Goal: Information Seeking & Learning: Learn about a topic

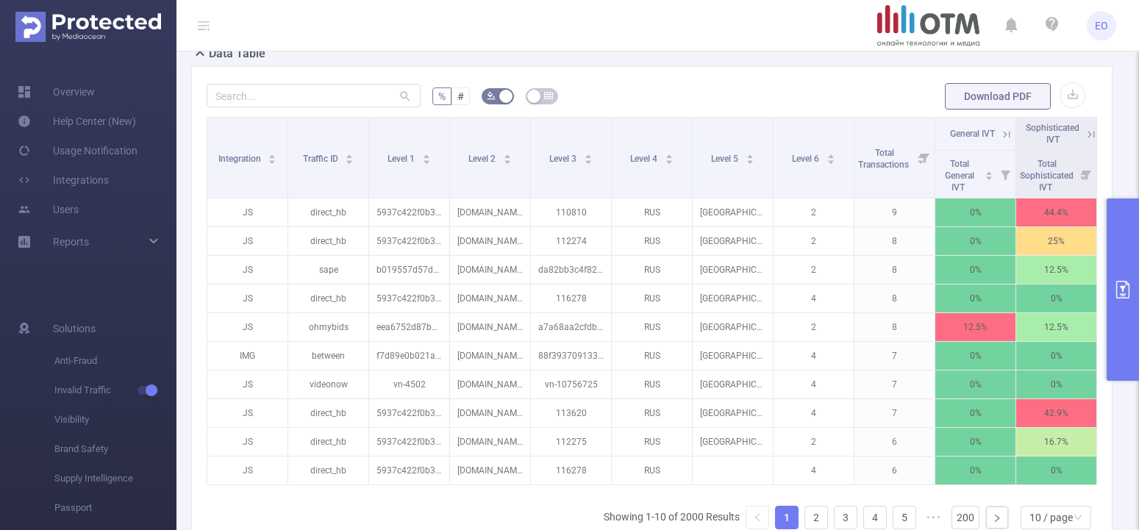
scroll to position [375, 0]
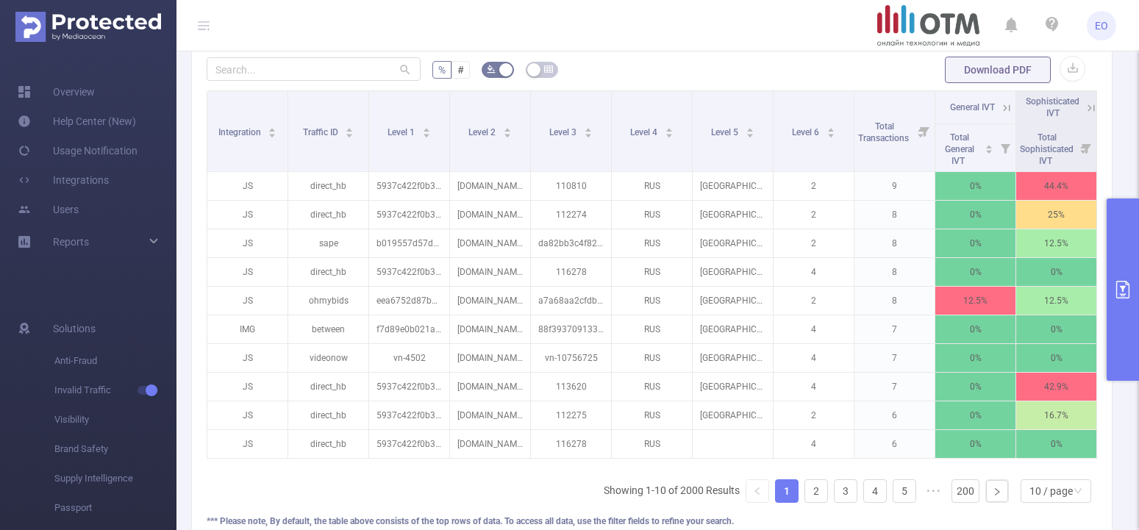
click at [438, 26] on header "EO" at bounding box center [569, 25] width 1139 height 51
click at [806, 502] on link "2" at bounding box center [817, 491] width 22 height 22
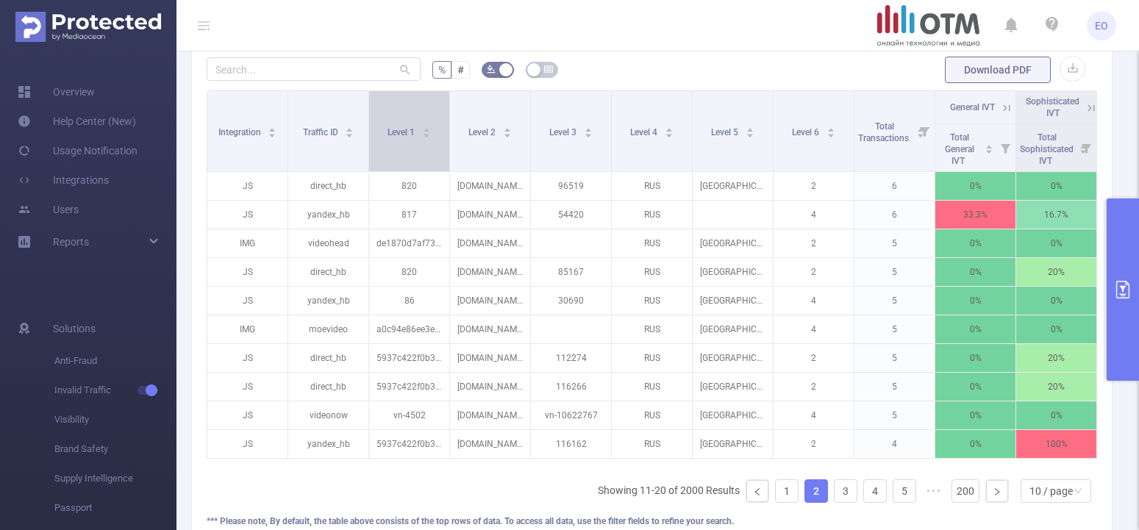
click at [427, 132] on icon "icon: caret-up" at bounding box center [427, 131] width 6 height 4
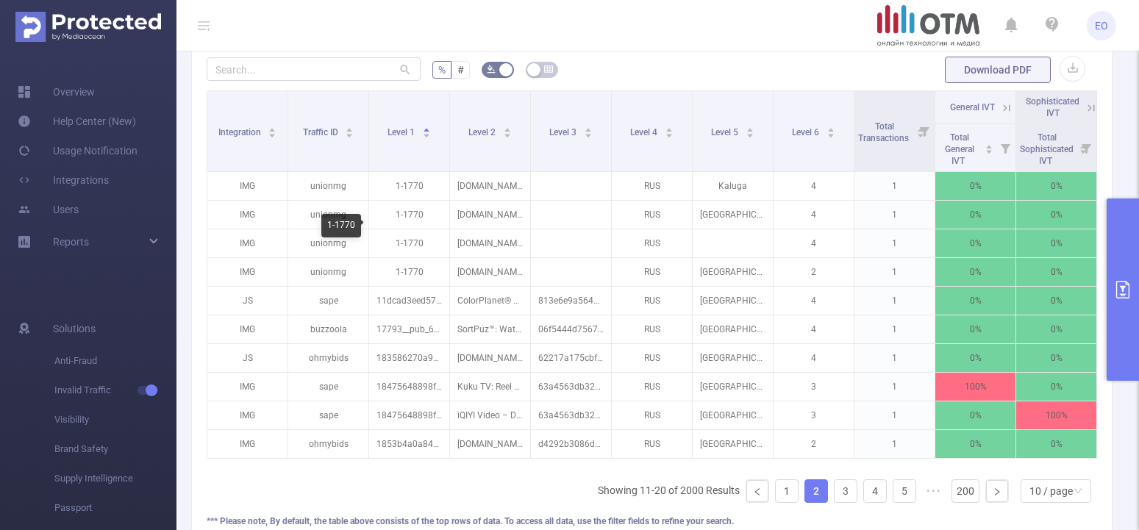
scroll to position [225, 0]
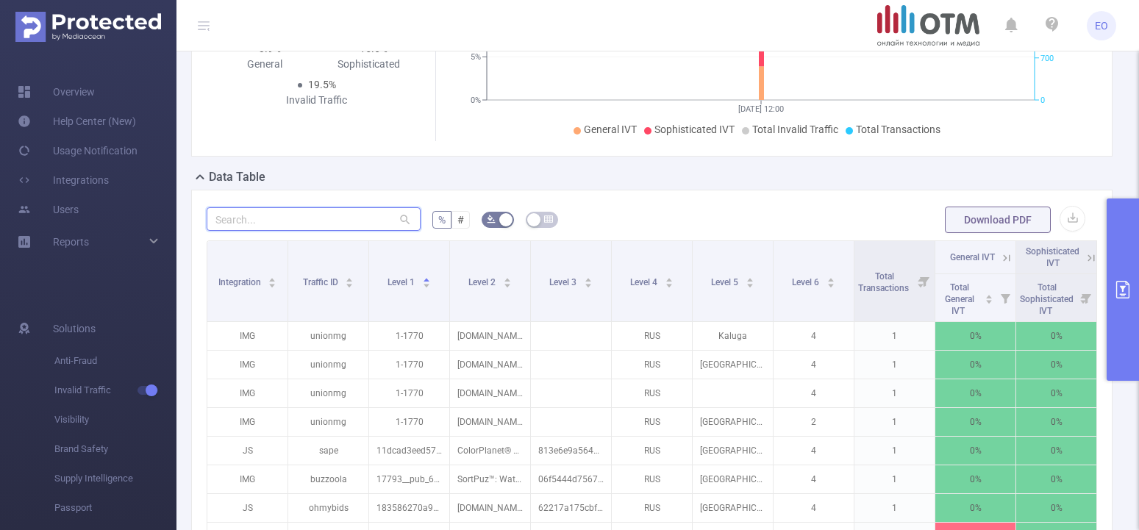
click at [343, 228] on input "text" at bounding box center [314, 219] width 214 height 24
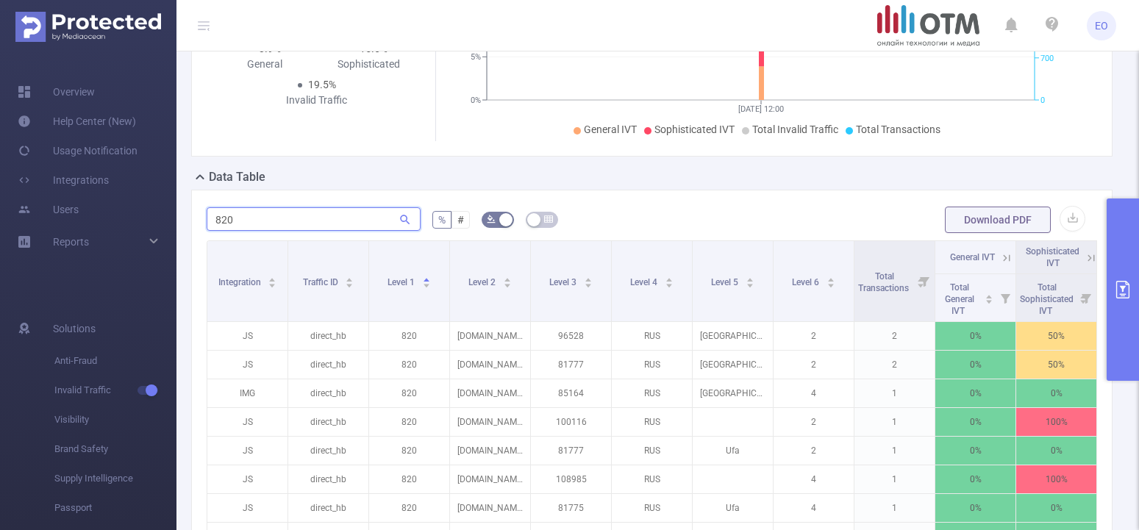
type input "820"
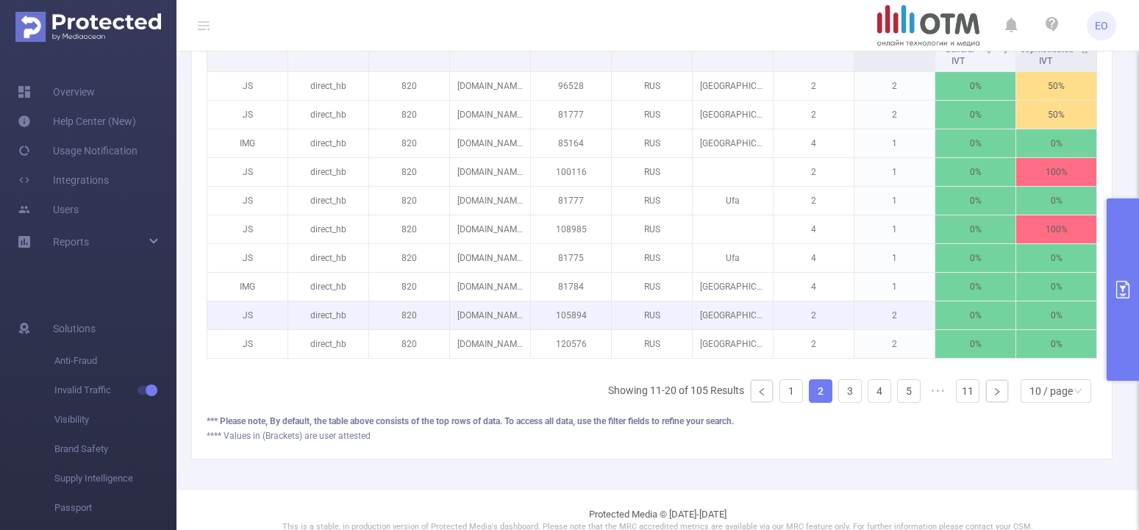
scroll to position [448, 0]
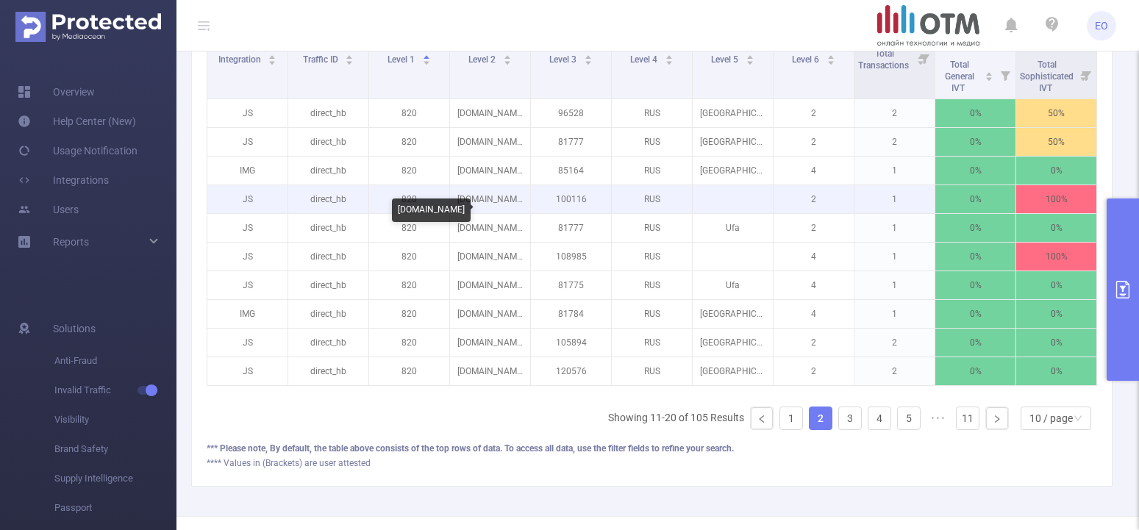
click at [493, 213] on p "fhoster.ru" at bounding box center [490, 199] width 80 height 28
drag, startPoint x: 511, startPoint y: 213, endPoint x: 467, endPoint y: 215, distance: 44.2
click at [467, 213] on p "fhoster.ru" at bounding box center [490, 199] width 80 height 28
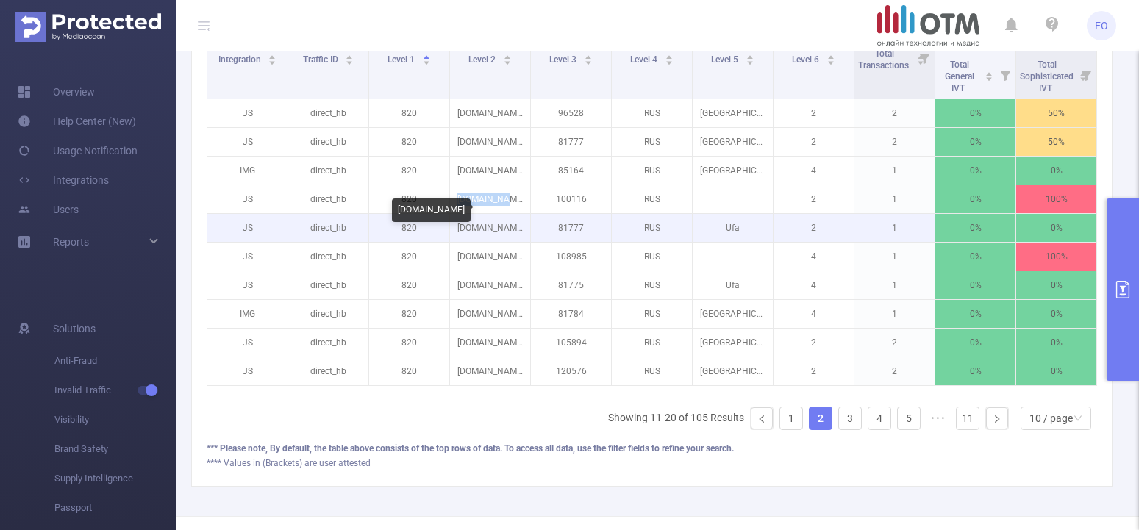
copy p "fhoster.ru"
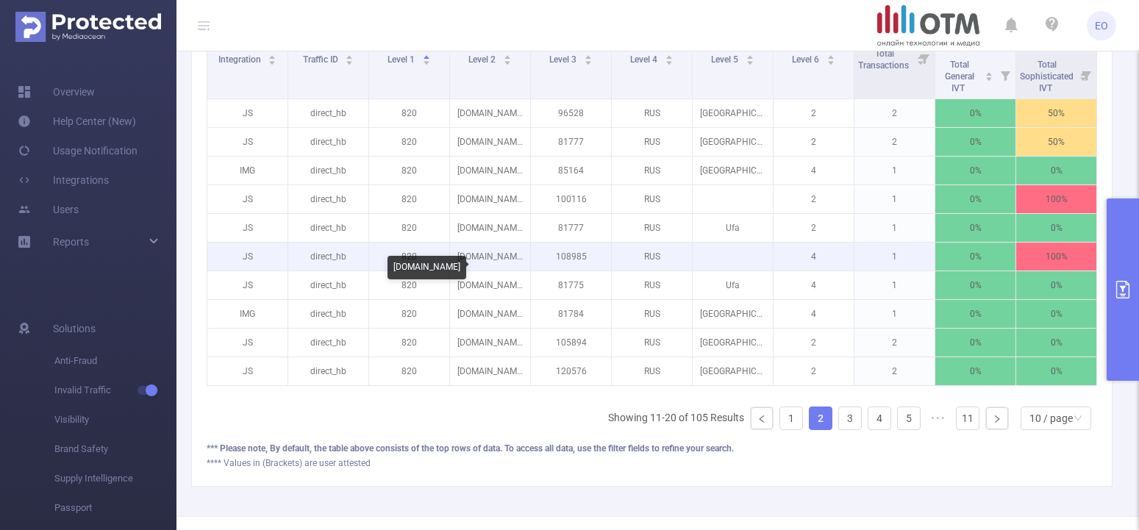
click at [494, 271] on p "pdacorp.ru" at bounding box center [490, 257] width 80 height 28
drag, startPoint x: 514, startPoint y: 271, endPoint x: 469, endPoint y: 278, distance: 46.1
click at [469, 271] on p "pdacorp.ru" at bounding box center [490, 257] width 80 height 28
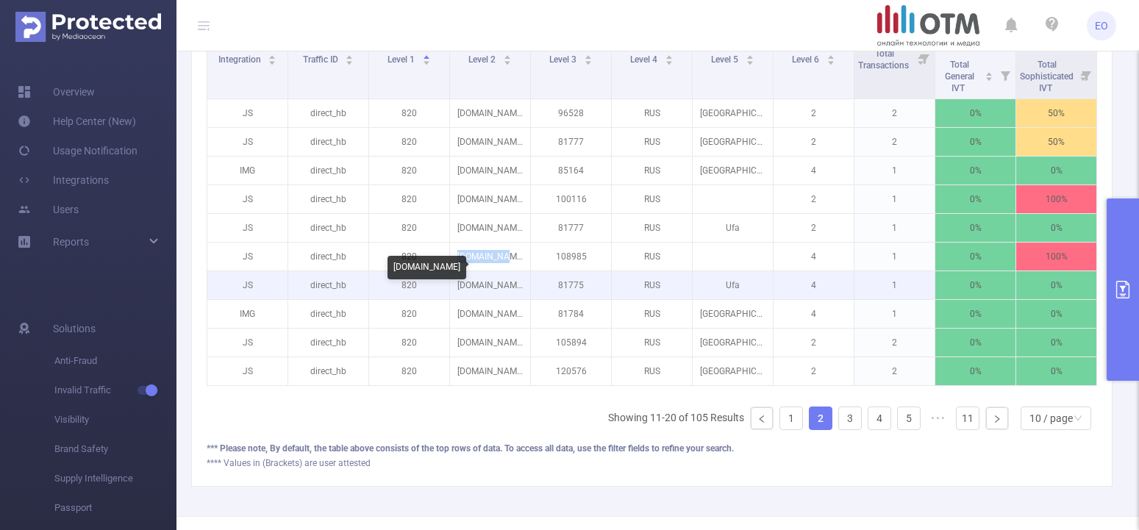
copy p "pdacorp.ru"
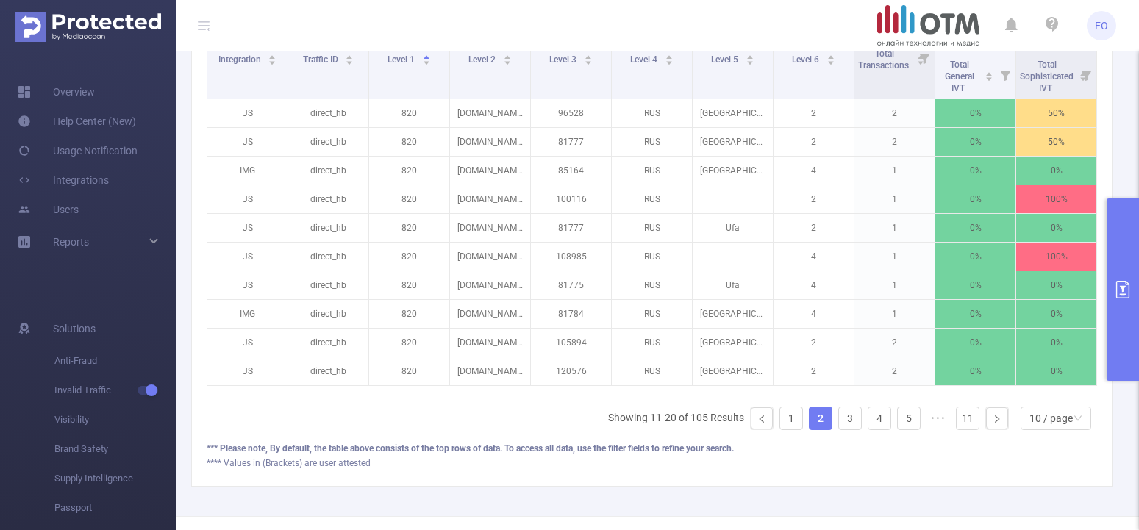
click at [442, 441] on div "Integration Traffic ID Level 1 Level 2 Level 3 Level 4 Level 5 Level 6 Total Tr…" at bounding box center [652, 230] width 891 height 424
click at [314, 442] on div "Integration Traffic ID Level 1 Level 2 Level 3 Level 4 Level 5 Level 6 Total Tr…" at bounding box center [652, 230] width 891 height 424
click at [839, 430] on link "3" at bounding box center [850, 419] width 22 height 22
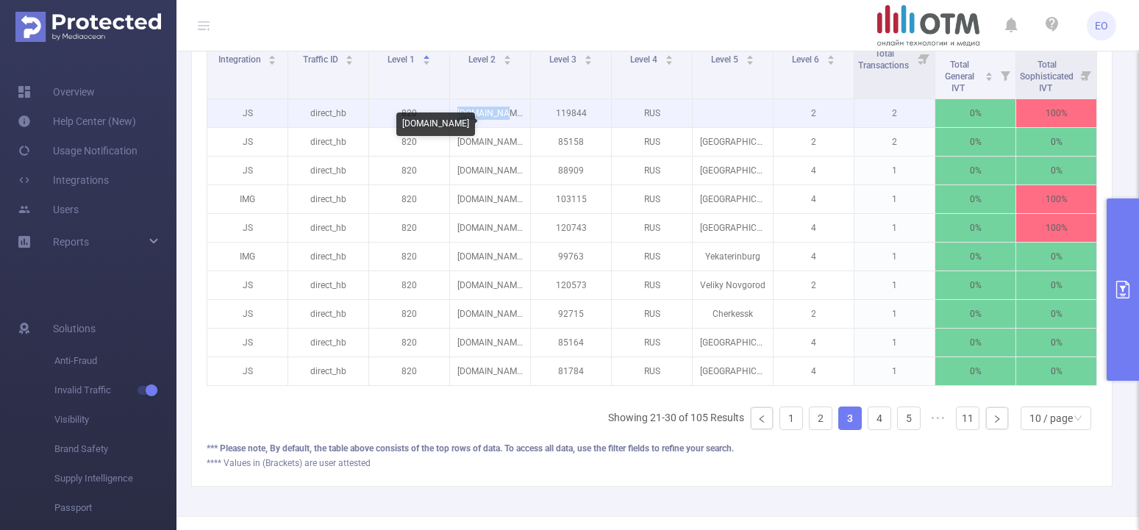
drag, startPoint x: 516, startPoint y: 129, endPoint x: 474, endPoint y: 127, distance: 42.8
click at [474, 127] on p "[DOMAIN_NAME]" at bounding box center [490, 113] width 80 height 28
copy p "[DOMAIN_NAME]"
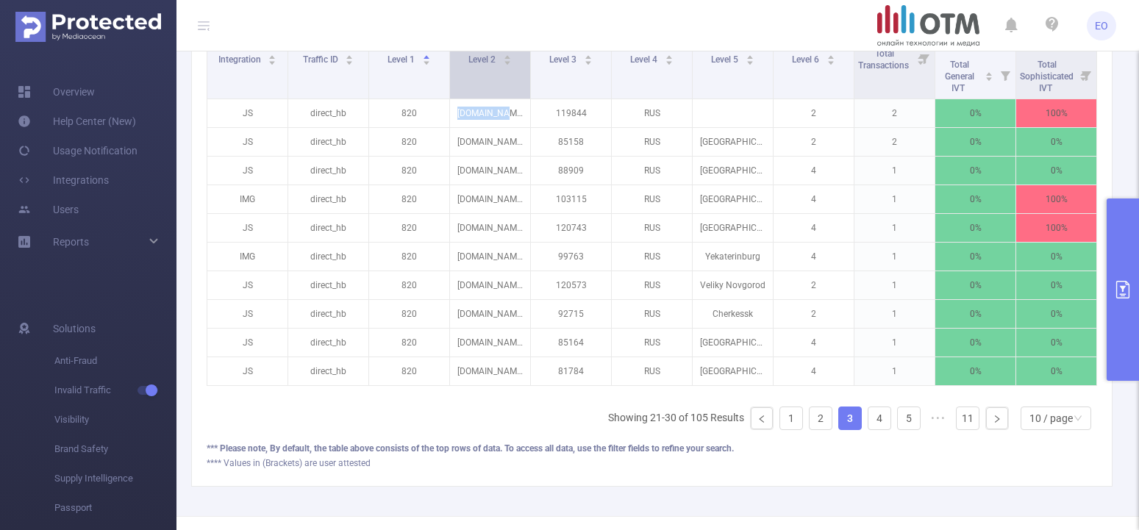
click at [469, 65] on div "Level 2" at bounding box center [490, 58] width 43 height 15
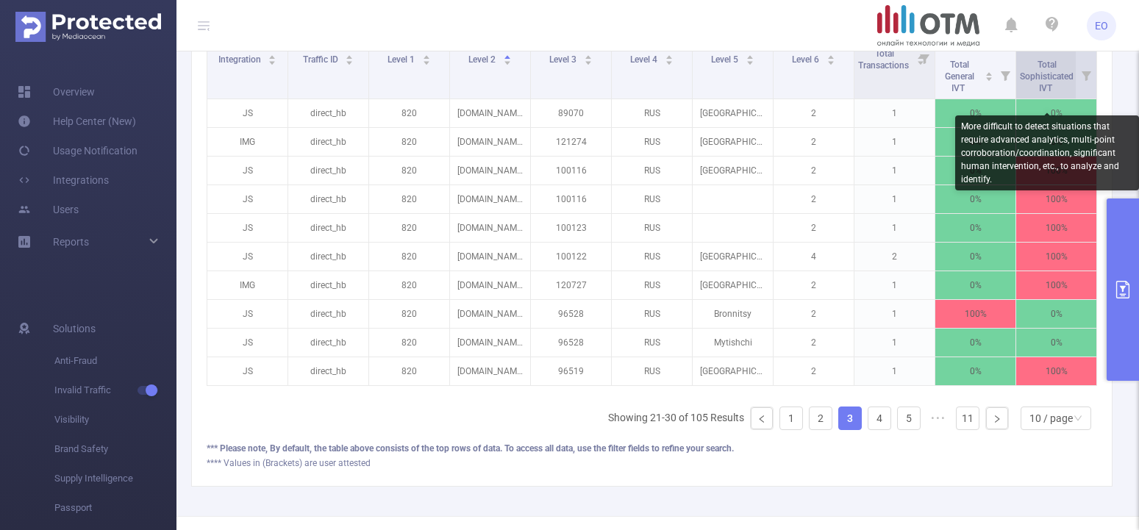
click at [1053, 90] on span "Total Sophisticated IVT" at bounding box center [1047, 77] width 54 height 34
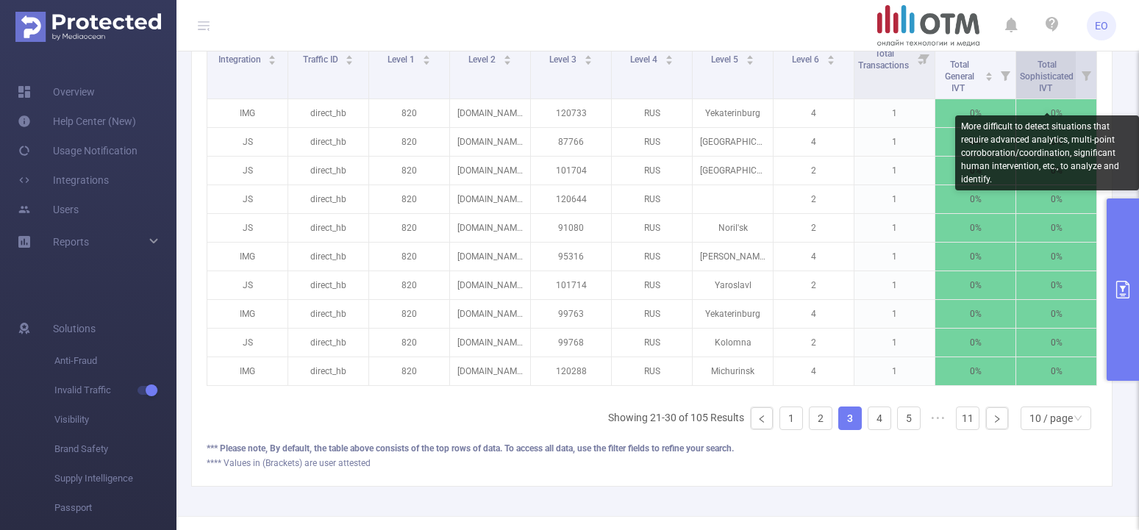
click at [1053, 93] on span "Total Sophisticated IVT" at bounding box center [1047, 77] width 54 height 34
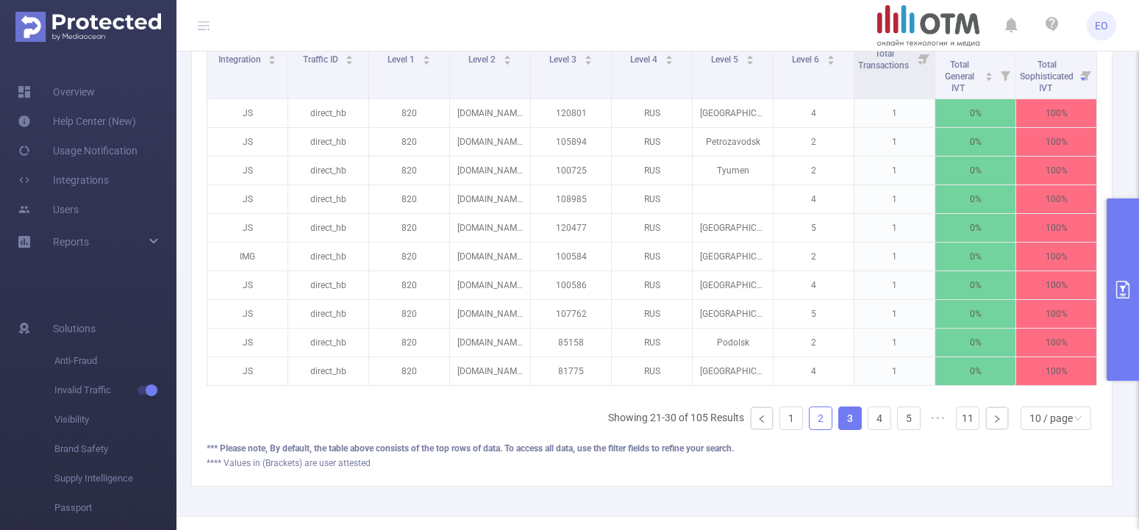
click at [810, 430] on link "2" at bounding box center [821, 419] width 22 height 22
click at [780, 430] on link "1" at bounding box center [791, 419] width 22 height 22
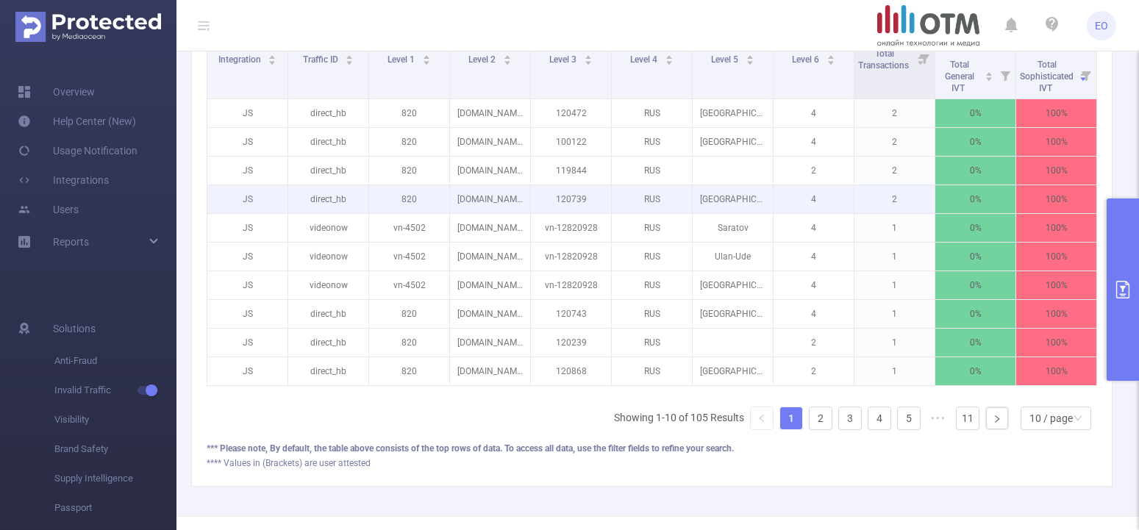
scroll to position [373, 0]
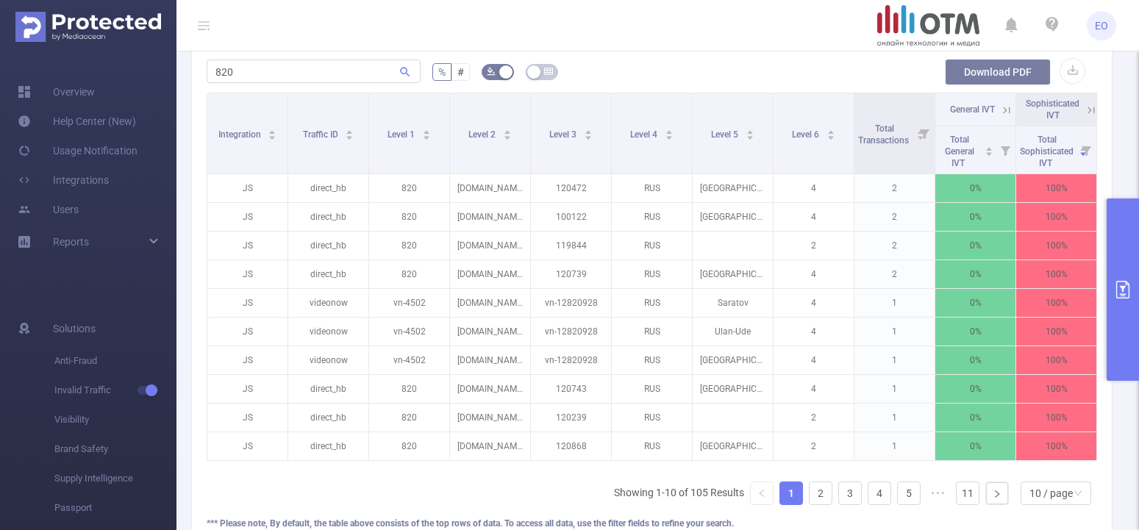
click at [1001, 79] on button "Download PDF" at bounding box center [998, 72] width 106 height 26
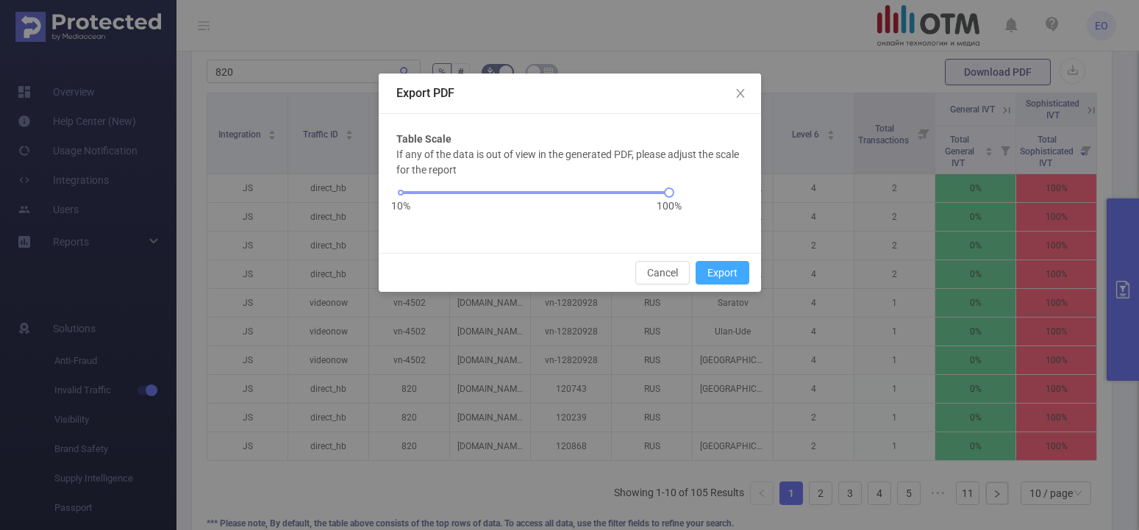
click at [739, 272] on button "Export" at bounding box center [723, 273] width 54 height 24
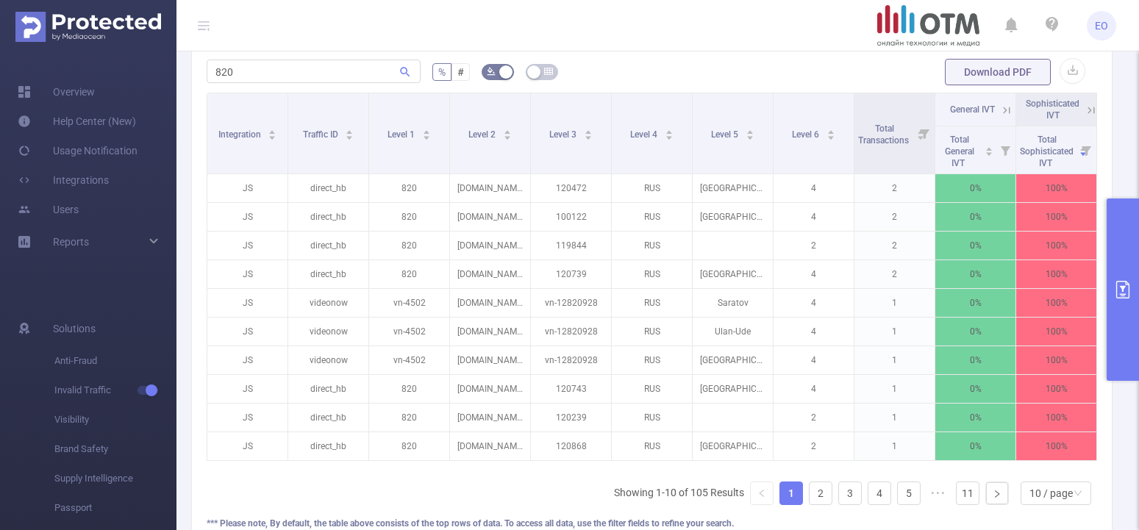
click at [1123, 293] on icon "primary" at bounding box center [1123, 290] width 18 height 18
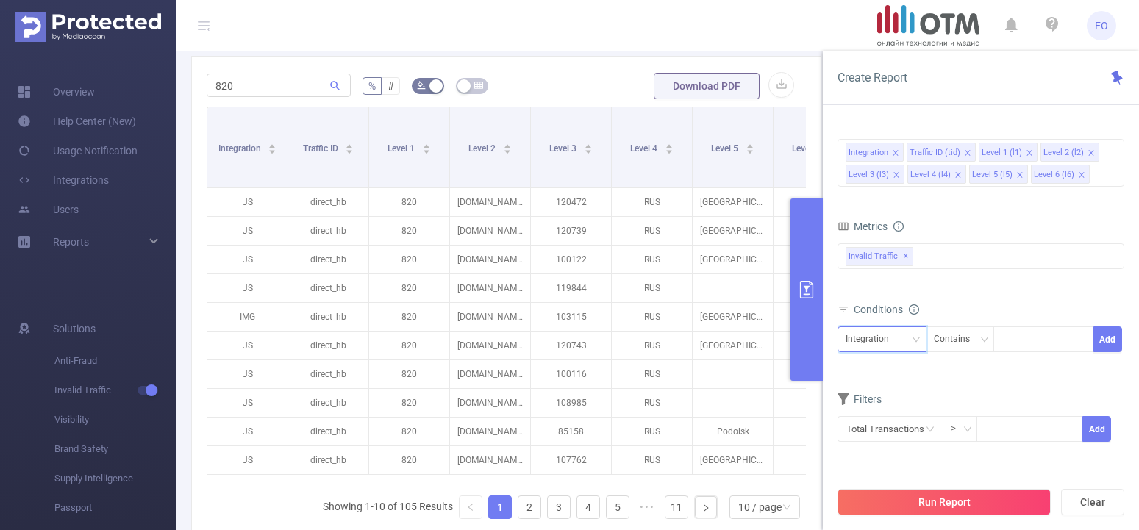
click at [891, 332] on div "Integration" at bounding box center [873, 339] width 54 height 24
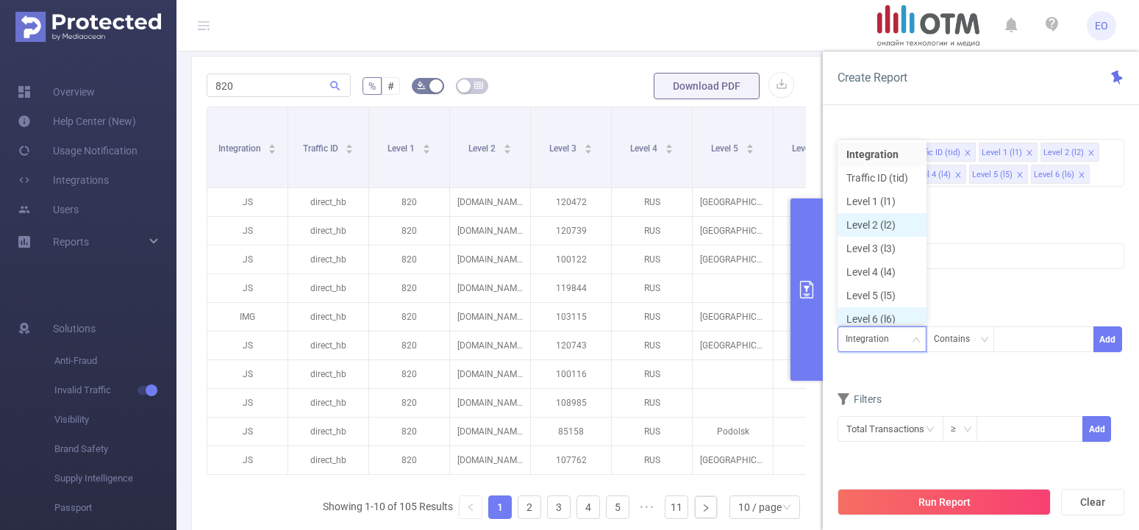
scroll to position [7, 0]
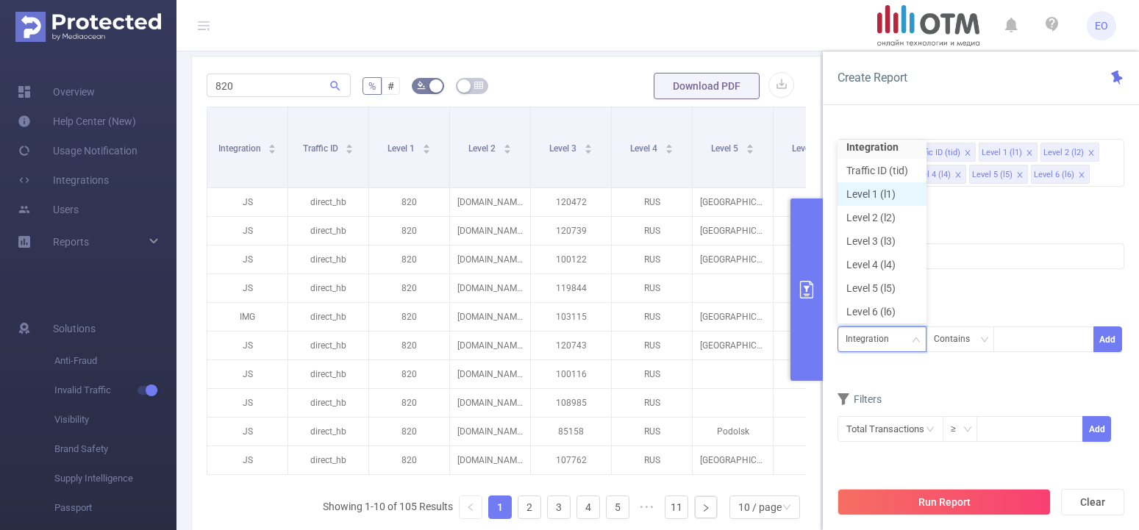
click at [877, 193] on li "Level 1 (l1)" at bounding box center [882, 194] width 89 height 24
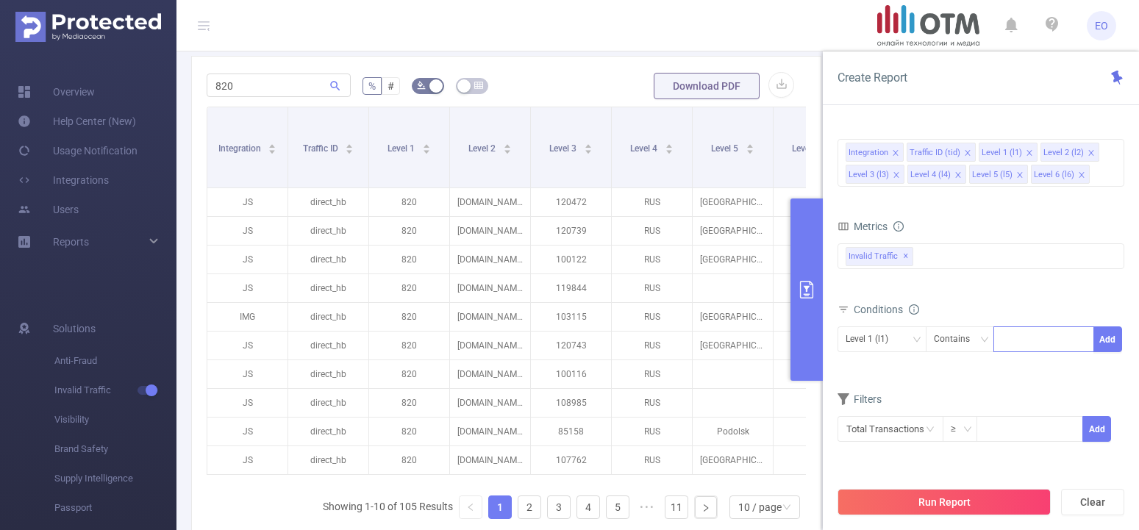
click at [1031, 339] on div at bounding box center [1044, 339] width 85 height 24
type input "820"
drag, startPoint x: 302, startPoint y: 81, endPoint x: 160, endPoint y: 71, distance: 142.3
click at [207, 74] on input "820" at bounding box center [279, 86] width 144 height 24
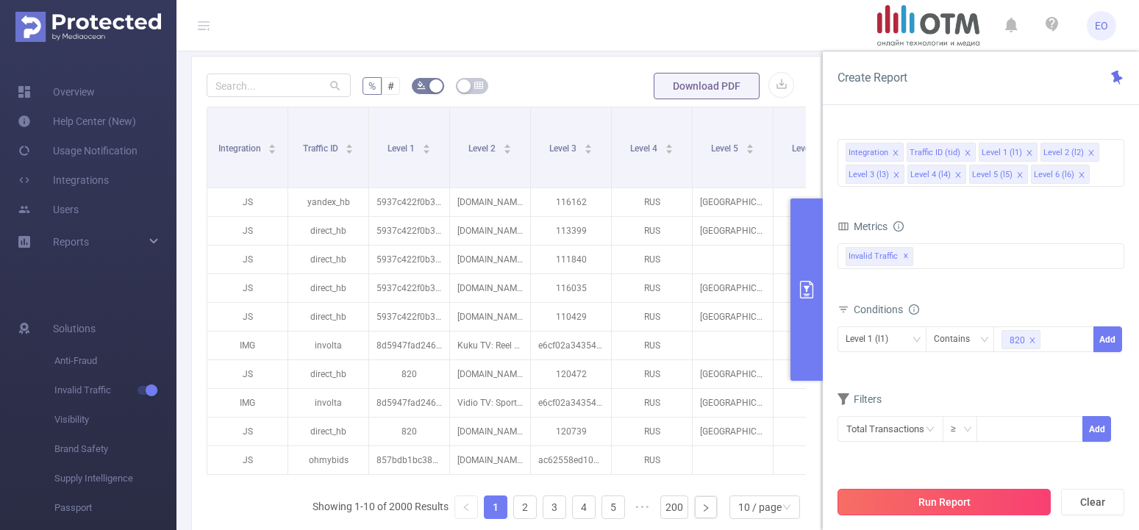
click at [969, 504] on button "Run Report" at bounding box center [944, 502] width 213 height 26
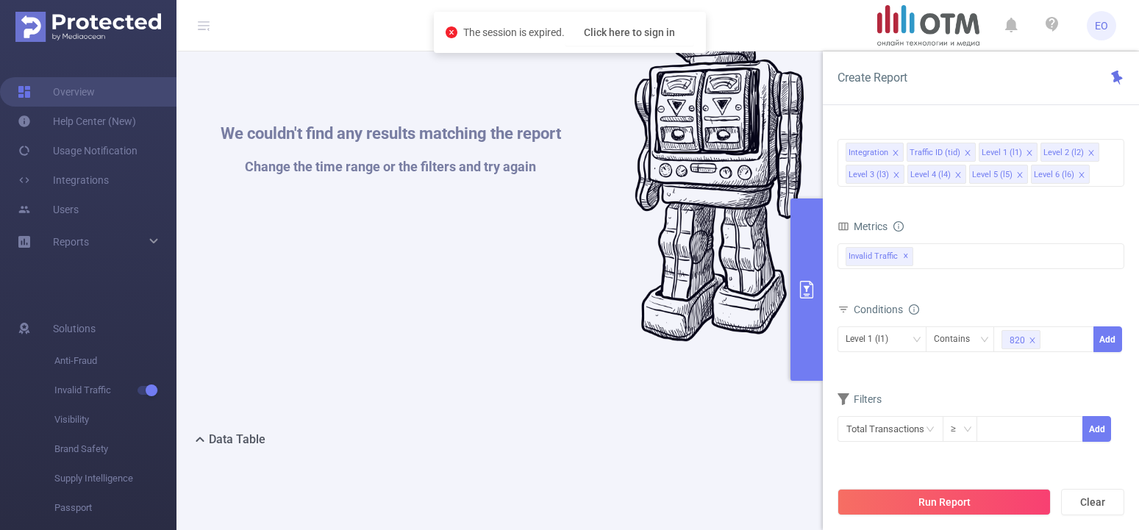
scroll to position [445, 0]
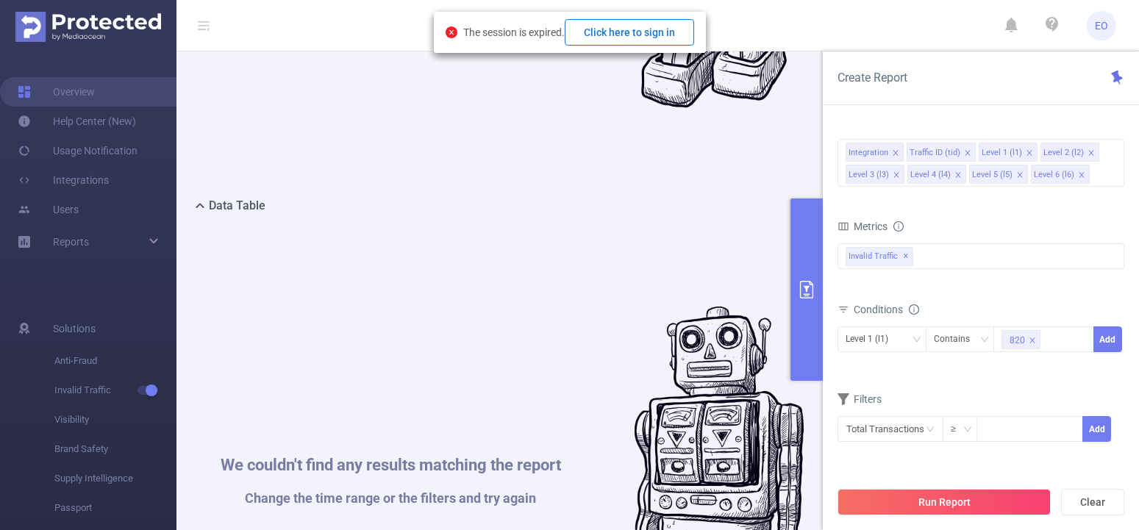
click at [657, 23] on button "Click here to sign in" at bounding box center [629, 32] width 129 height 26
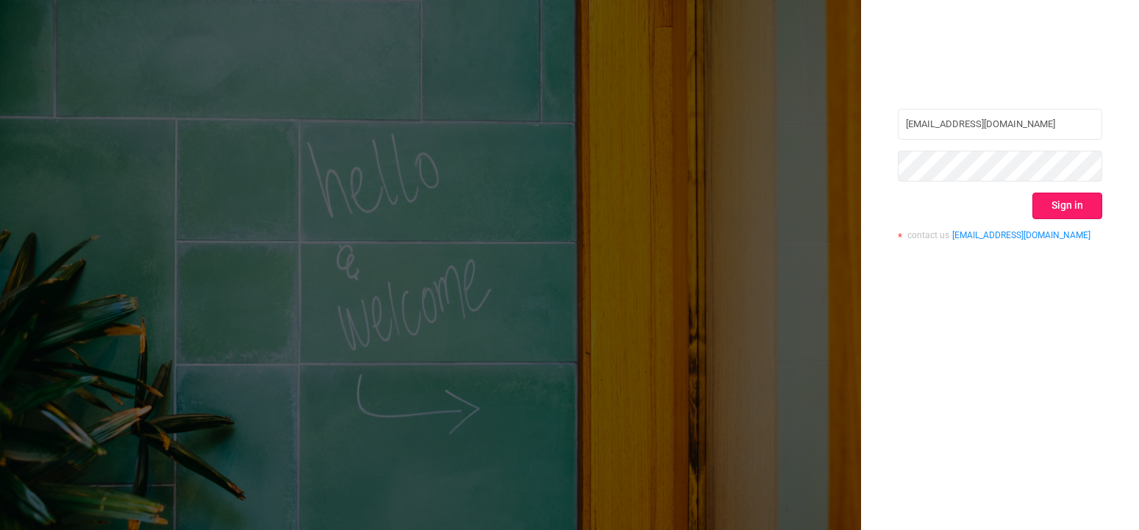
click at [1084, 211] on button "Sign in" at bounding box center [1068, 206] width 70 height 26
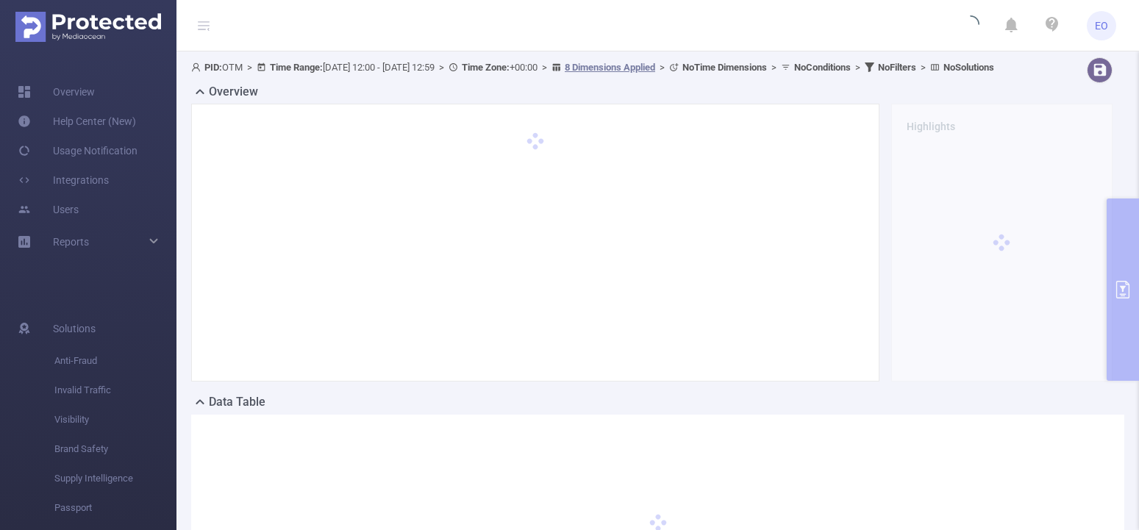
click at [1119, 294] on div "PID: OTM > Time Range: [DATE] 12:00 - [DATE] 12:59 > Time Zone: +00:00 > 8 Dime…" at bounding box center [658, 358] width 963 height 614
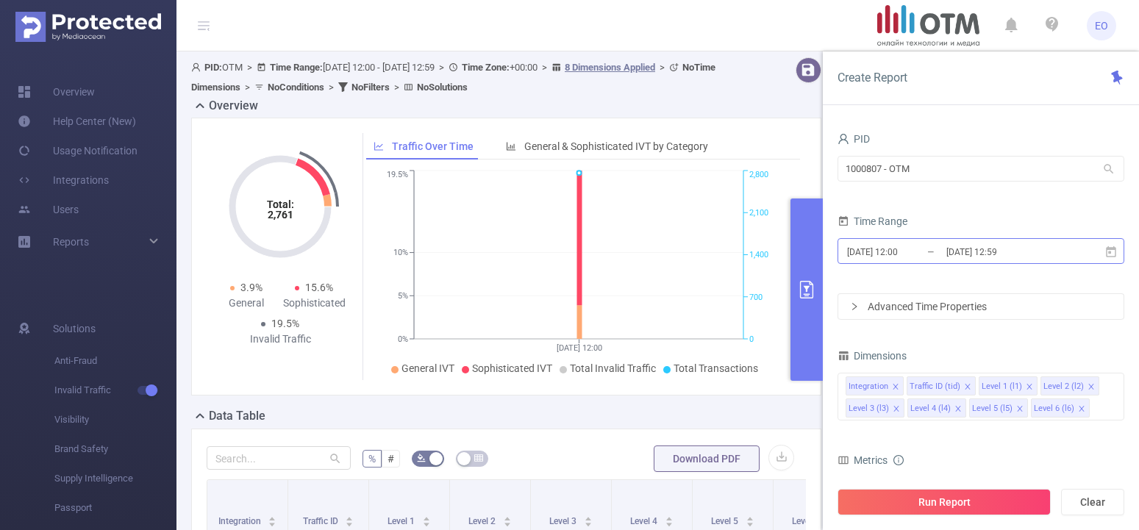
click at [889, 250] on input "[DATE] 12:00" at bounding box center [905, 252] width 119 height 20
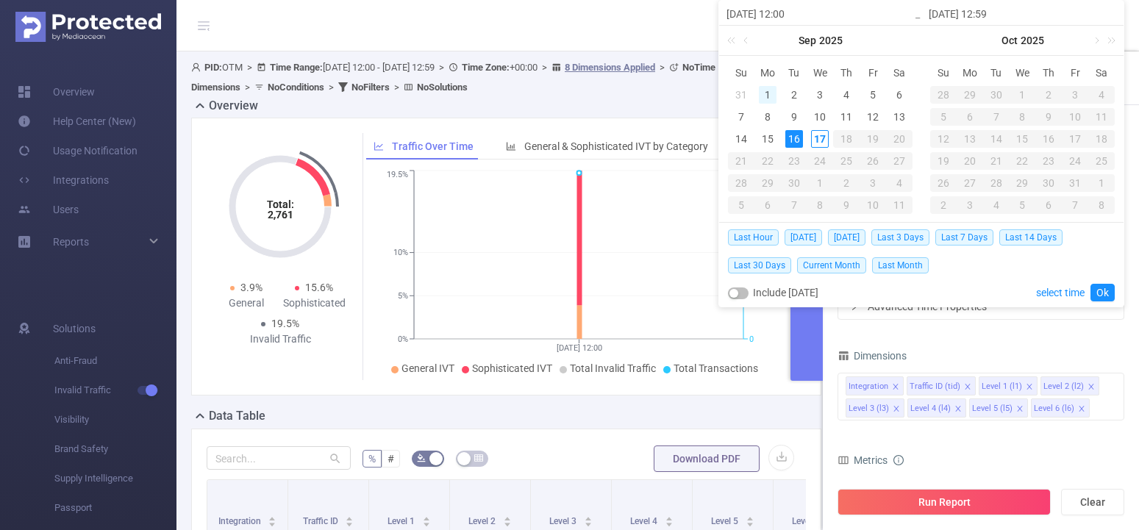
click at [770, 91] on div "1" at bounding box center [768, 95] width 18 height 18
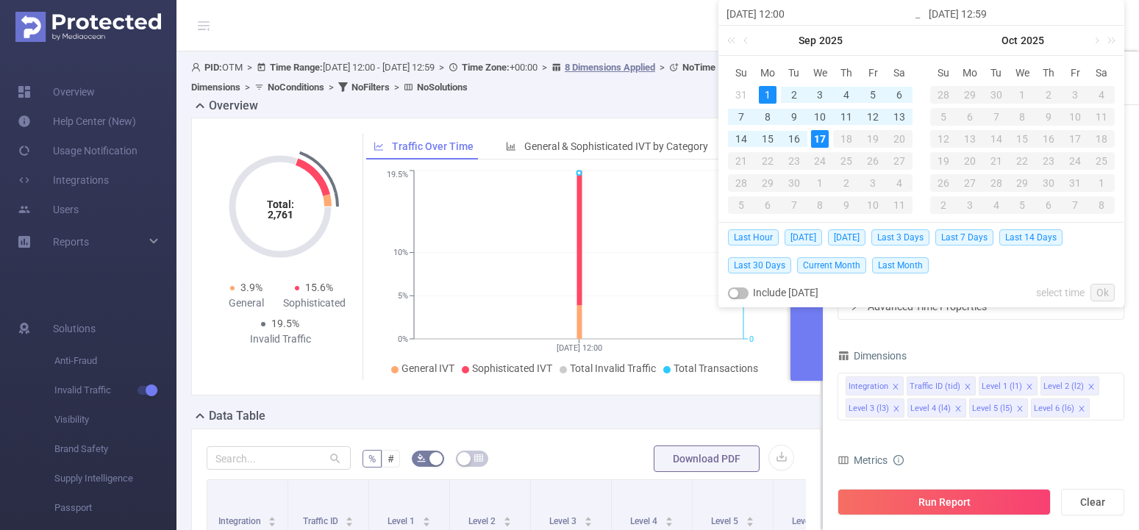
click at [817, 133] on div "17" at bounding box center [820, 139] width 18 height 18
type input "[DATE] 12:00"
type input "[DATE] 12:59"
type input "[DATE] 12:00"
type input "[DATE] 12:59"
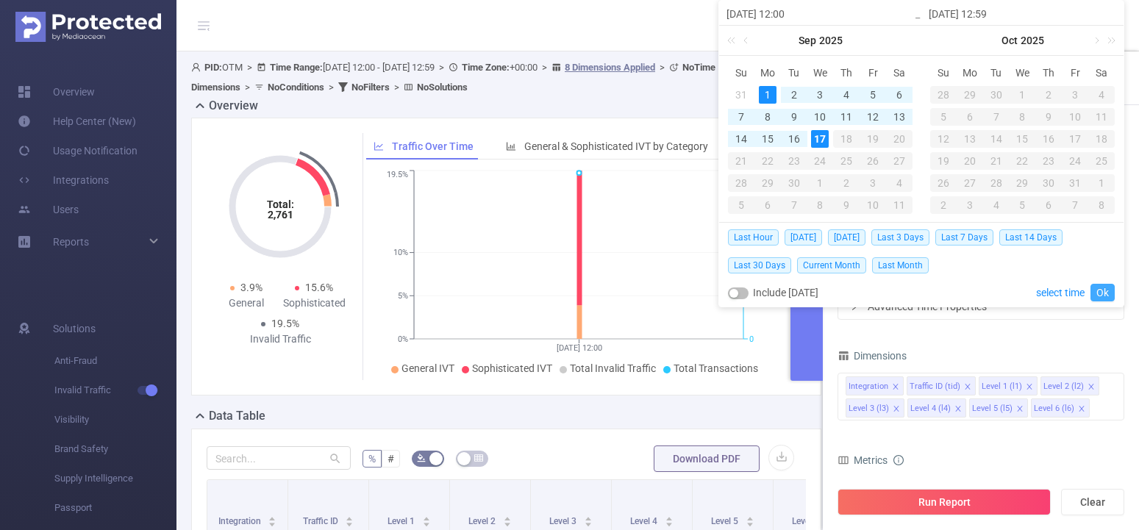
click at [1103, 291] on link "Ok" at bounding box center [1103, 293] width 24 height 18
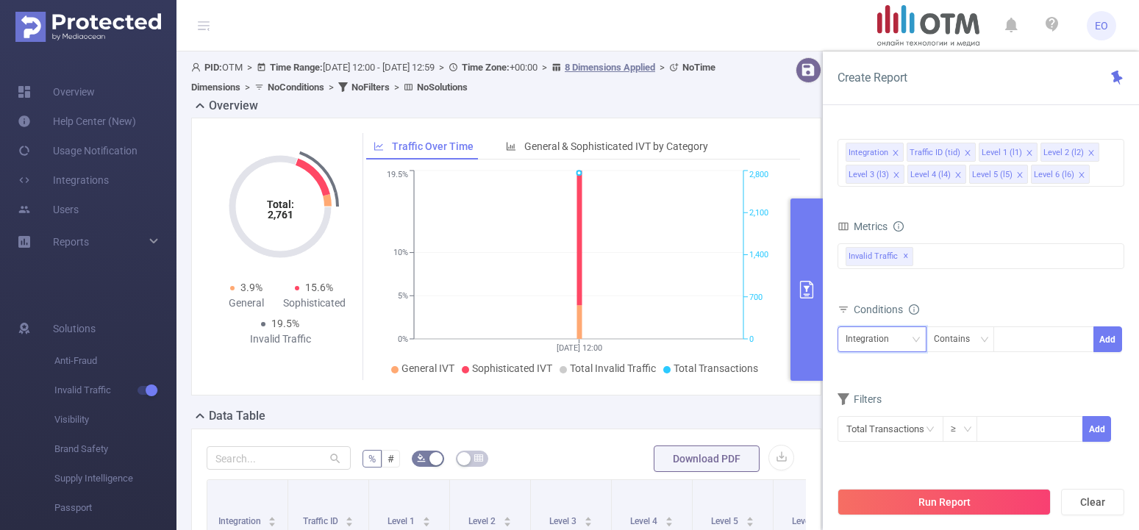
click at [895, 345] on div "Integration" at bounding box center [873, 339] width 54 height 24
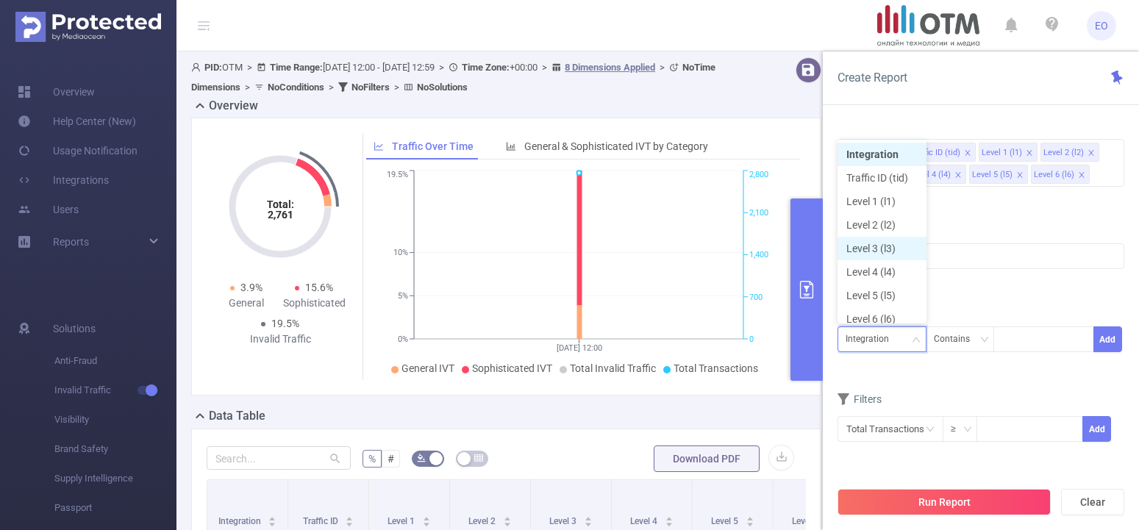
scroll to position [7, 0]
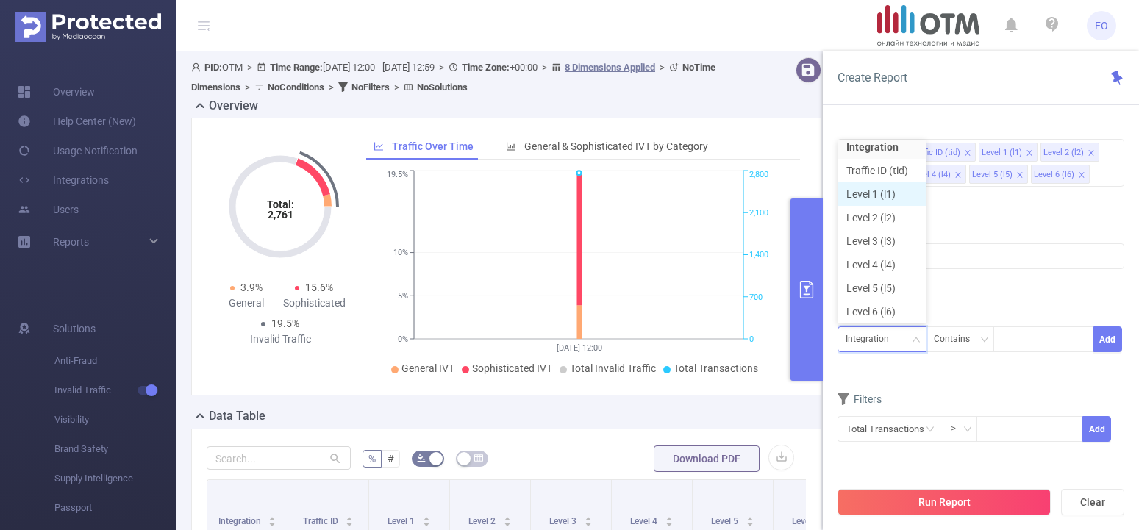
click at [870, 197] on li "Level 1 (l1)" at bounding box center [882, 194] width 89 height 24
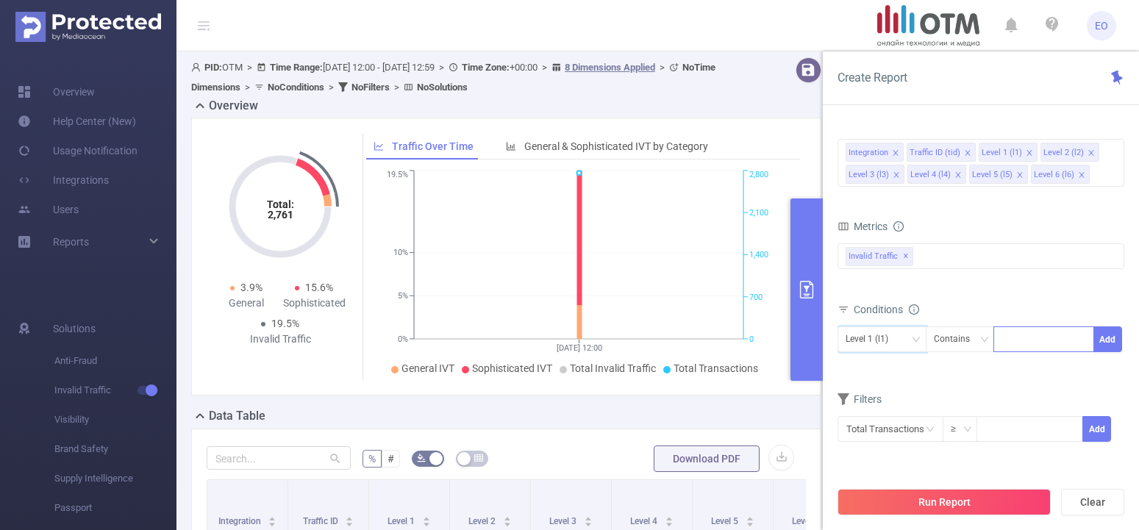
click at [1015, 340] on div at bounding box center [1044, 339] width 85 height 24
type input "820"
click at [1104, 339] on button "Add" at bounding box center [1108, 340] width 29 height 26
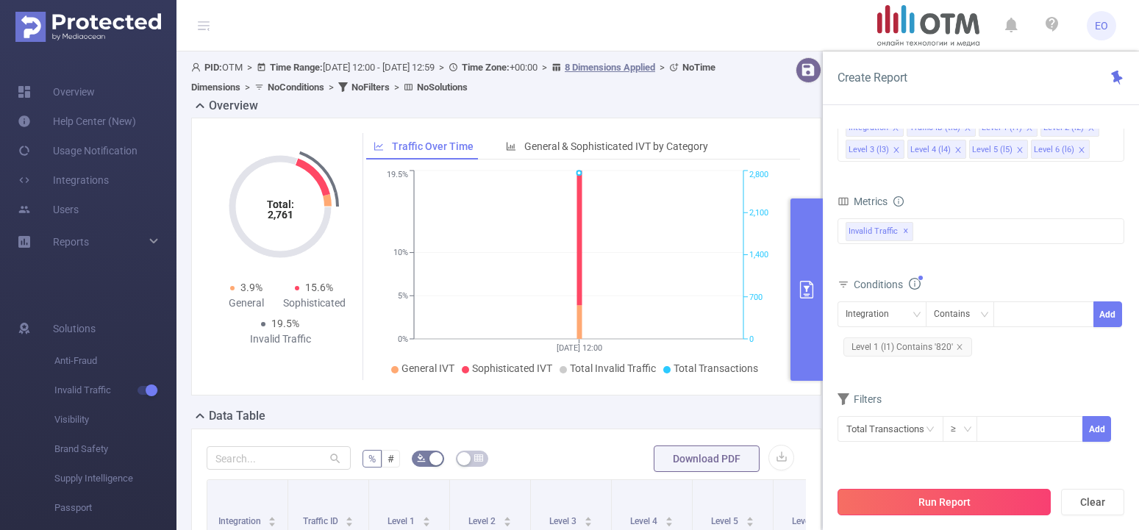
click at [968, 502] on button "Run Report" at bounding box center [944, 502] width 213 height 26
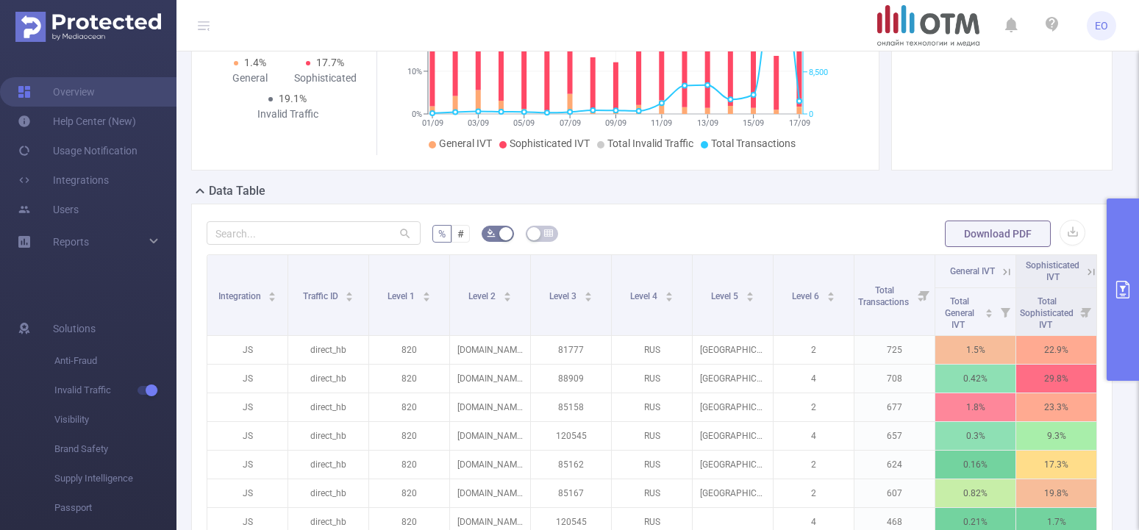
scroll to position [450, 0]
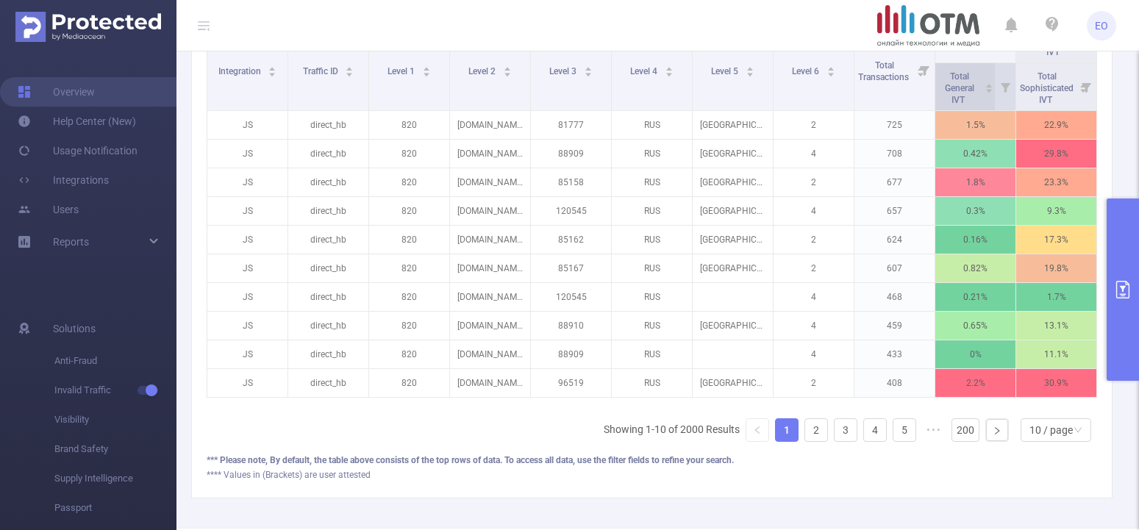
click at [992, 90] on icon "icon: caret-down" at bounding box center [989, 92] width 6 height 4
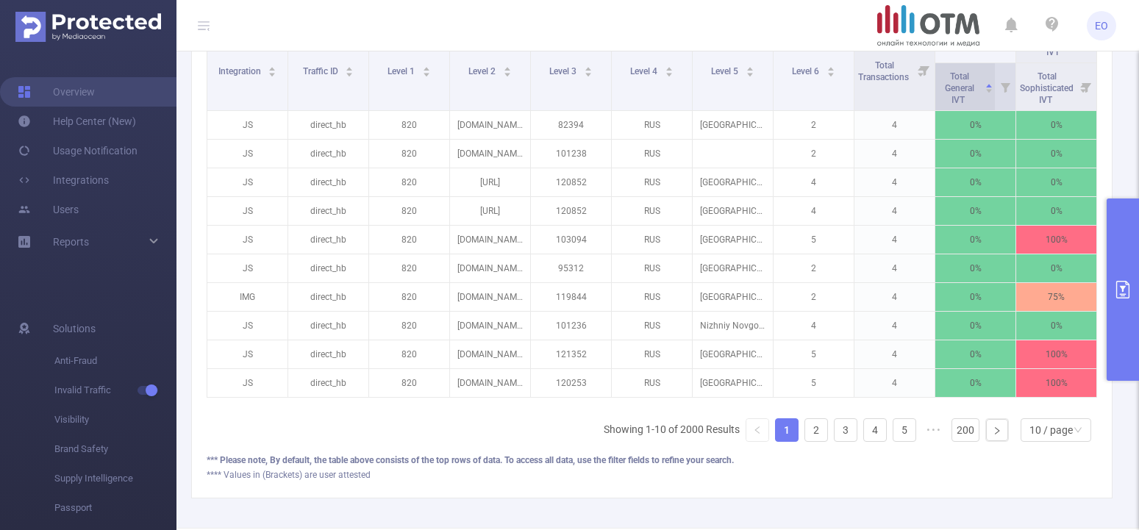
click at [992, 90] on icon "icon: caret-down" at bounding box center [989, 92] width 6 height 4
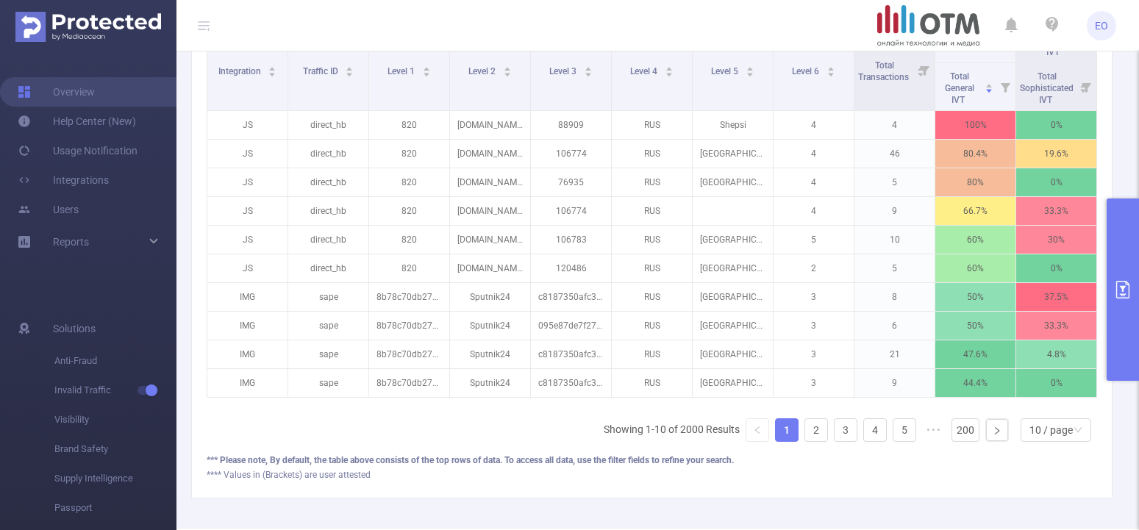
click at [1127, 288] on icon "primary" at bounding box center [1123, 290] width 18 height 18
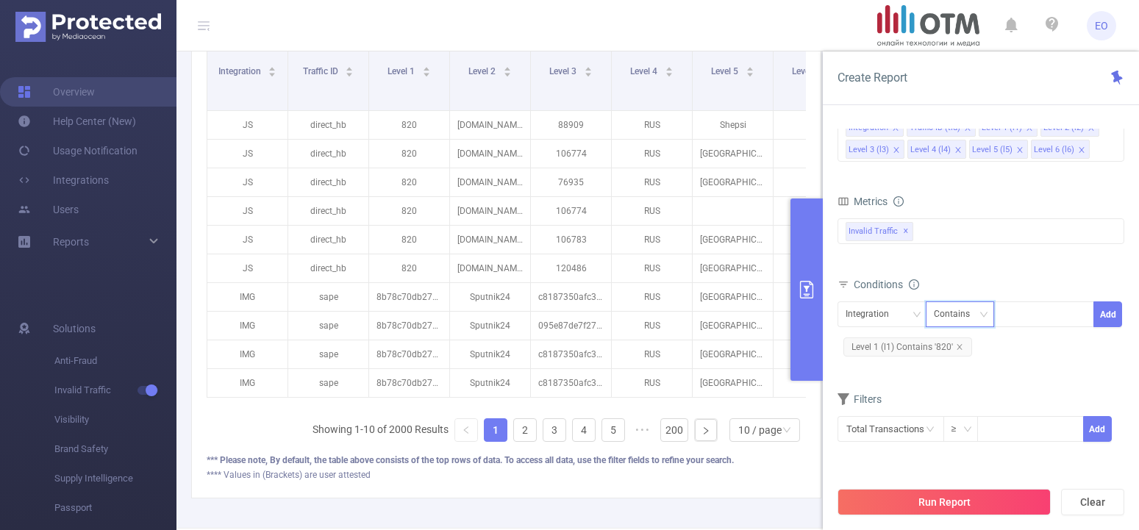
click at [982, 310] on icon "icon: down" at bounding box center [984, 314] width 9 height 9
click at [973, 368] on li "Is" at bounding box center [974, 369] width 98 height 24
click at [1012, 313] on div at bounding box center [1044, 314] width 85 height 24
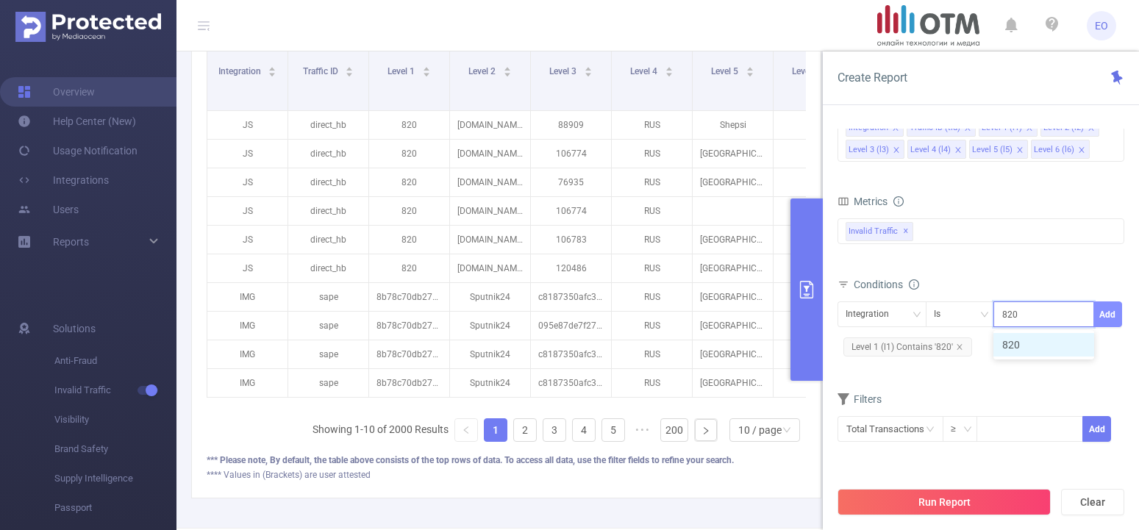
type input "820"
click at [1111, 319] on button "Add" at bounding box center [1108, 315] width 29 height 26
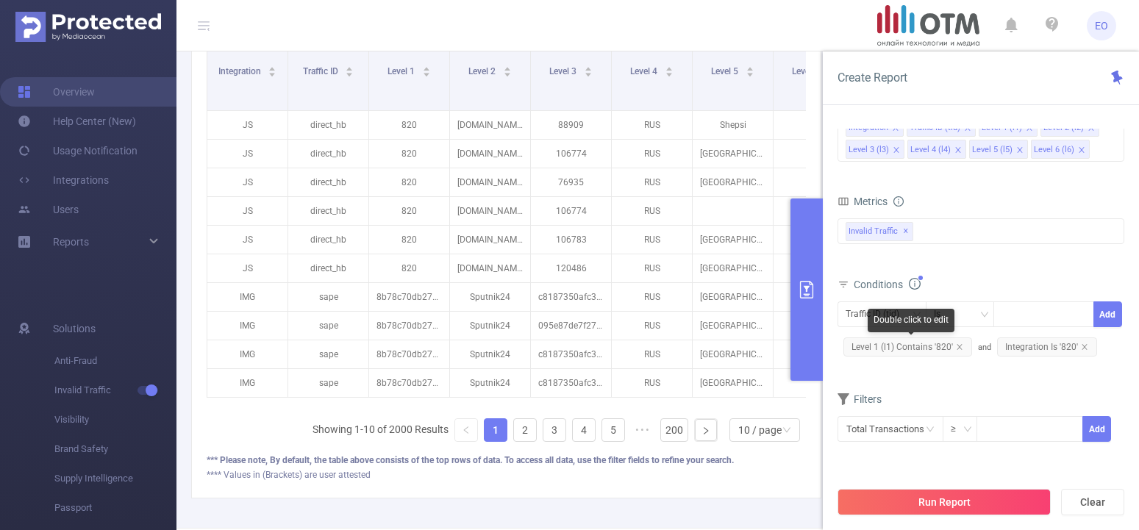
click at [955, 346] on span "Level 1 (l1) Contains '820'" at bounding box center [908, 347] width 129 height 19
click at [959, 346] on icon "icon: close" at bounding box center [959, 346] width 5 height 5
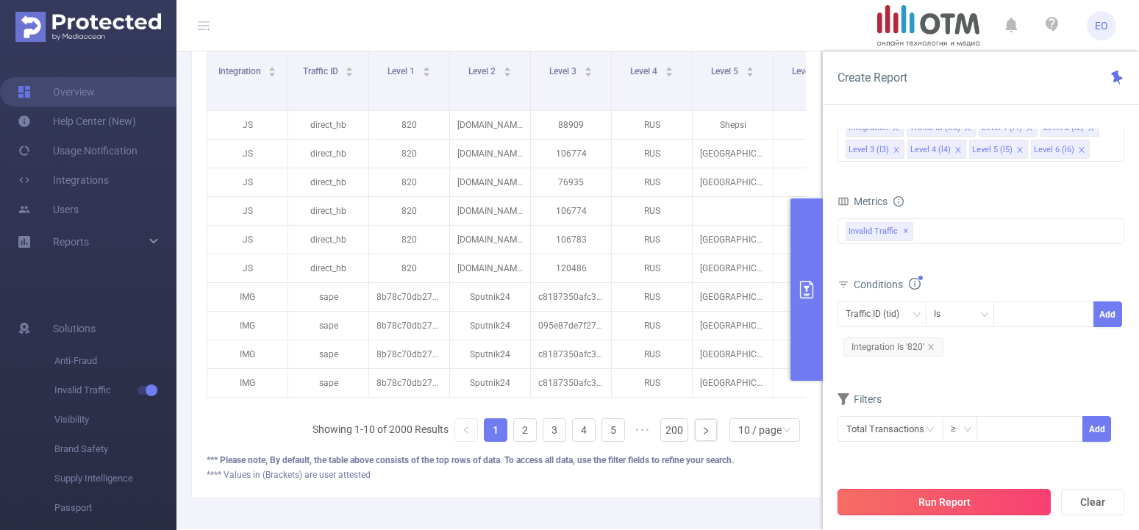
click at [952, 497] on button "Run Report" at bounding box center [944, 502] width 213 height 26
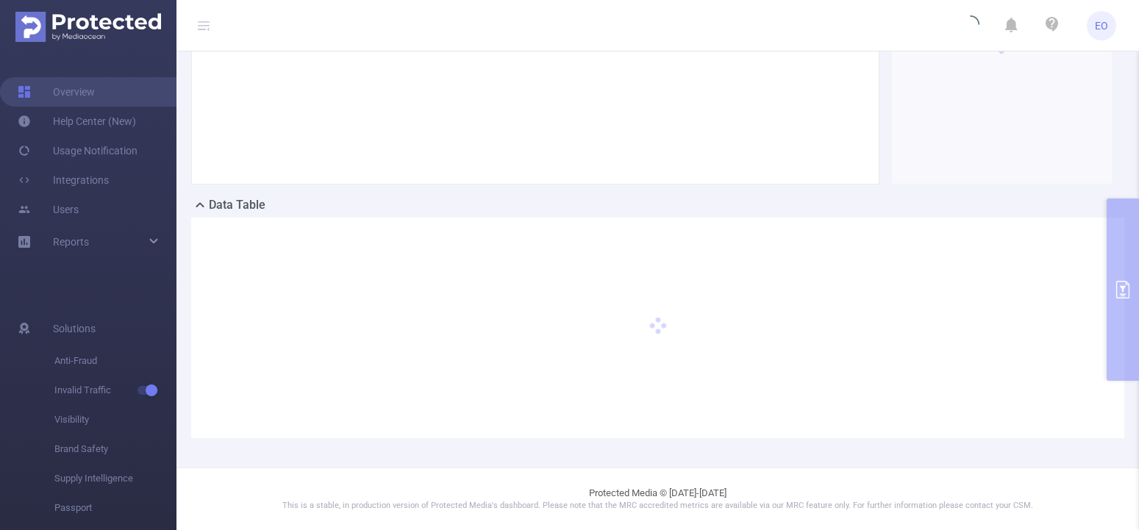
scroll to position [211, 0]
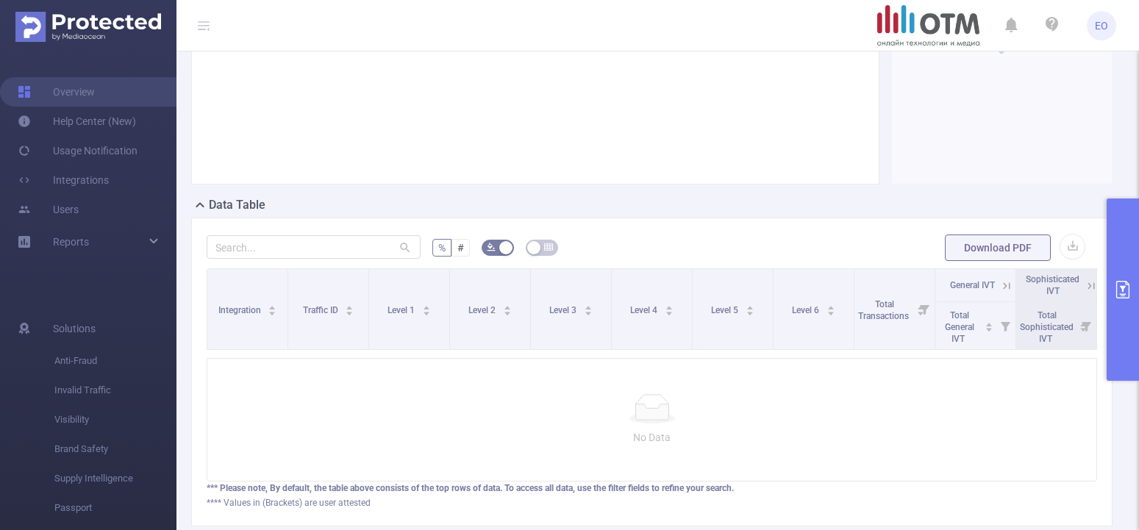
scroll to position [113, 0]
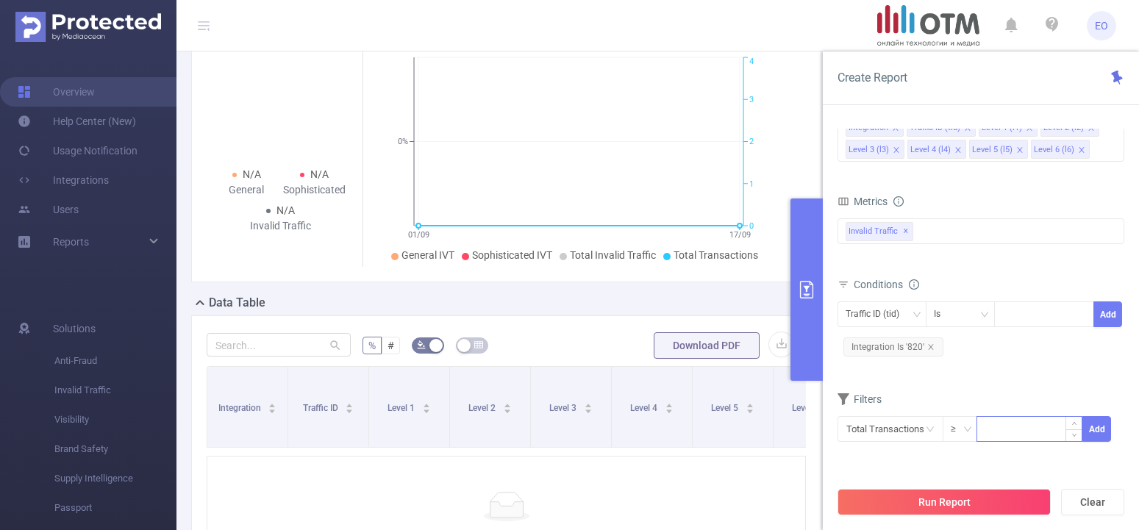
click at [1017, 429] on input at bounding box center [1030, 428] width 104 height 22
type input "10"
click at [969, 510] on button "Run Report" at bounding box center [944, 502] width 213 height 26
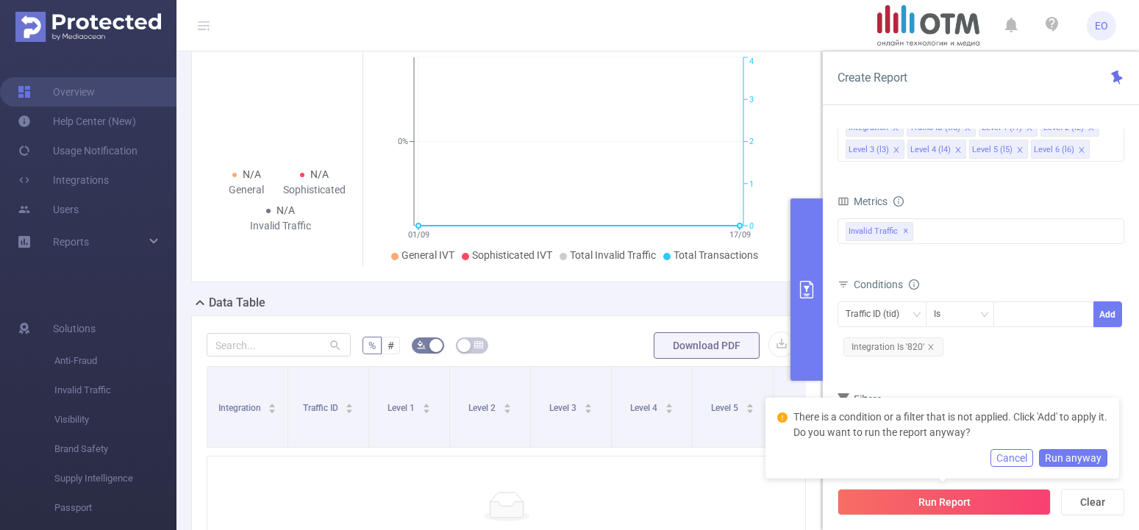
click at [1008, 460] on button "Cancel" at bounding box center [1012, 458] width 43 height 18
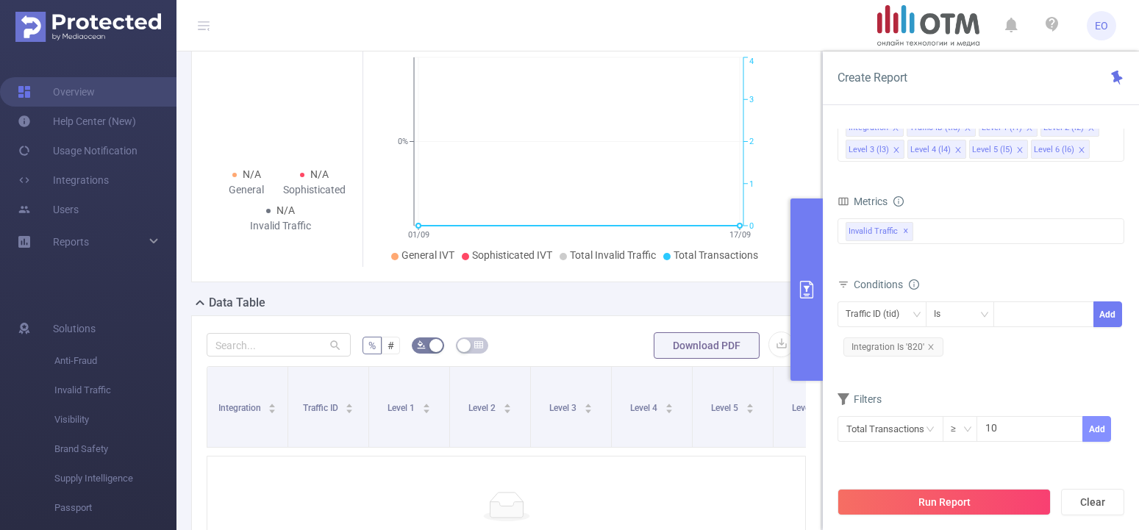
click at [1092, 429] on button "Add" at bounding box center [1097, 429] width 29 height 26
click at [939, 503] on button "Run Report" at bounding box center [944, 502] width 213 height 26
click at [878, 254] on div "bp_total bp_adult bp_arms bp_crime bp_death_injury_military bp_piracy bp_hate_a…" at bounding box center [981, 239] width 287 height 43
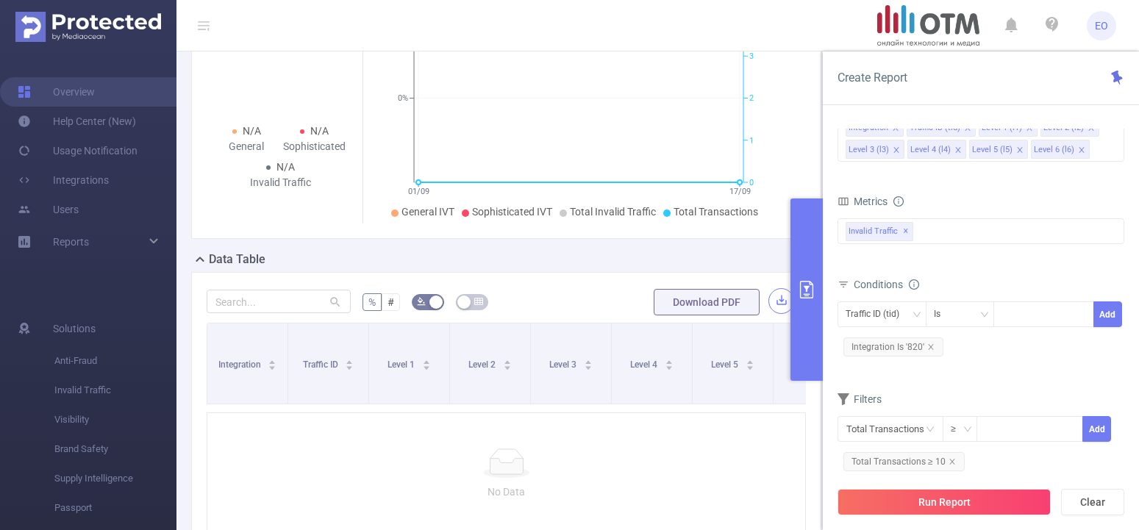
scroll to position [225, 0]
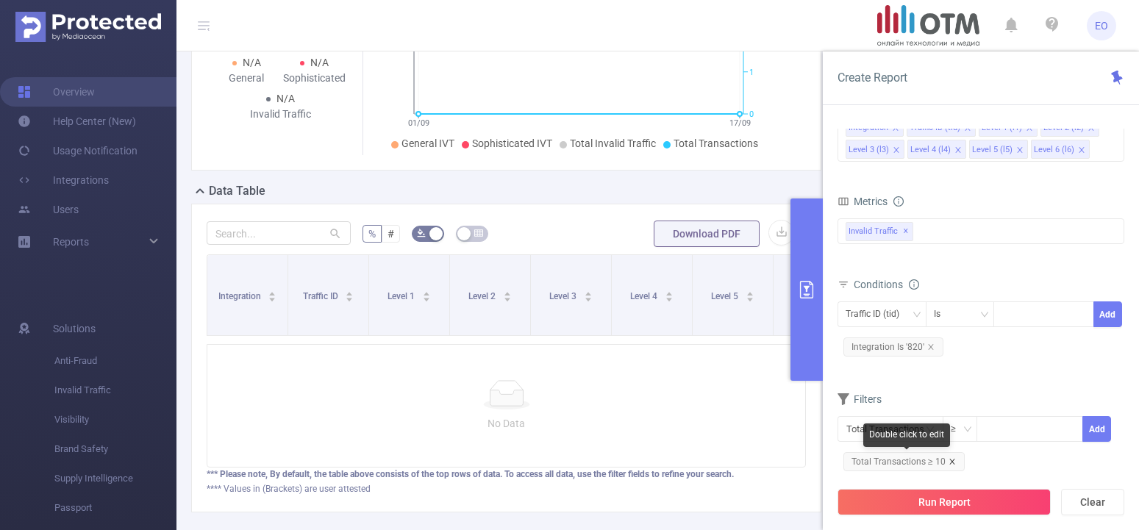
click at [950, 463] on icon "icon: close" at bounding box center [952, 461] width 7 height 7
click at [989, 432] on input at bounding box center [1030, 428] width 104 height 22
type input "3"
click at [1100, 430] on button "Add" at bounding box center [1097, 429] width 29 height 26
click at [942, 511] on button "Run Report" at bounding box center [944, 502] width 213 height 26
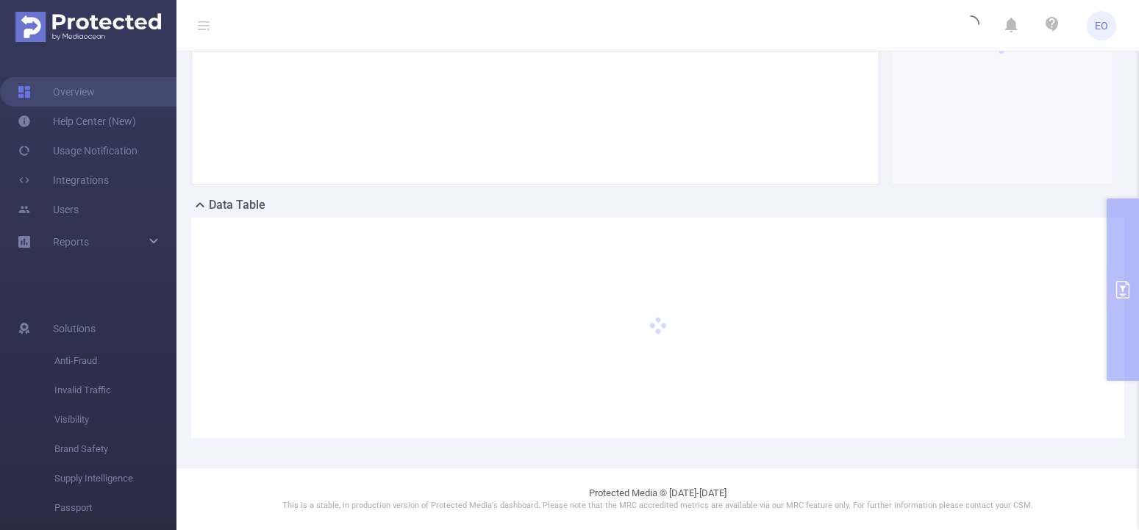
scroll to position [211, 0]
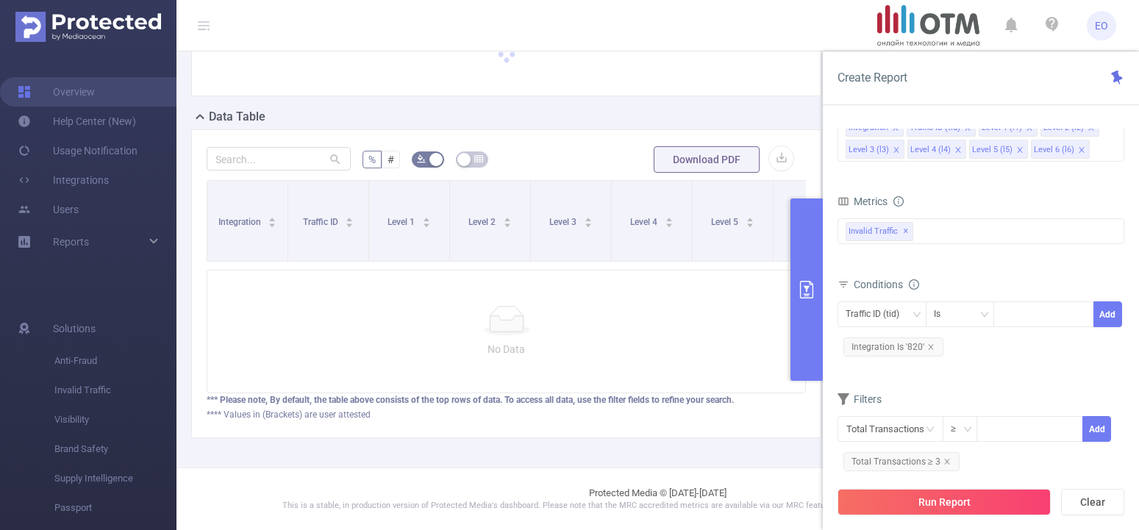
scroll to position [113, 0]
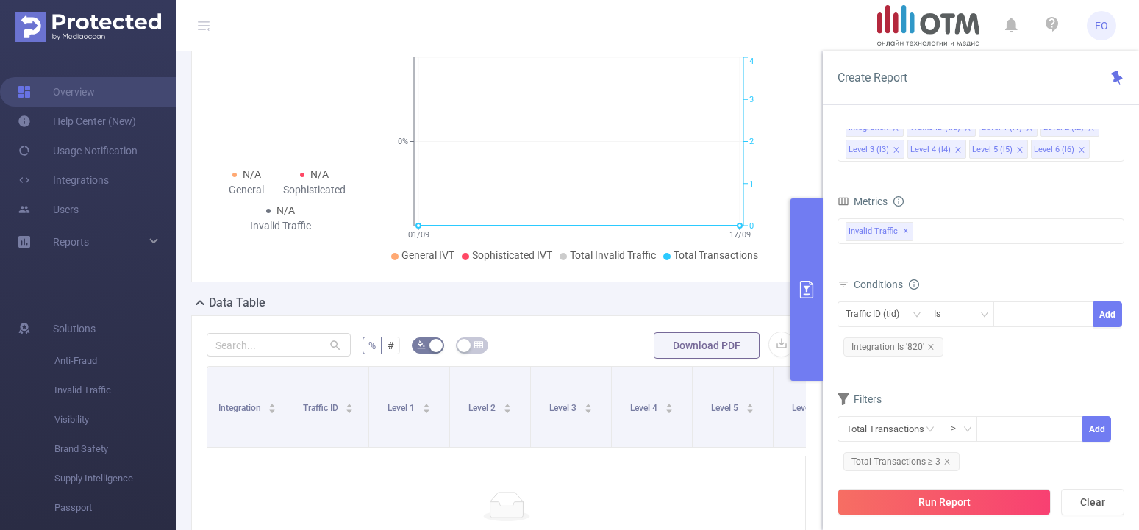
click at [637, 489] on div "No Data" at bounding box center [507, 518] width 600 height 124
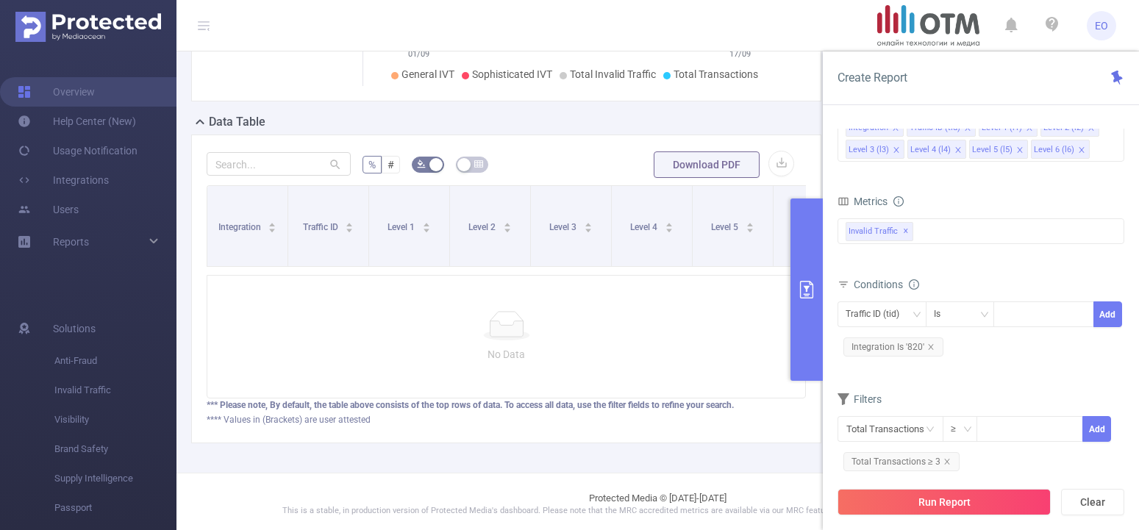
scroll to position [312, 0]
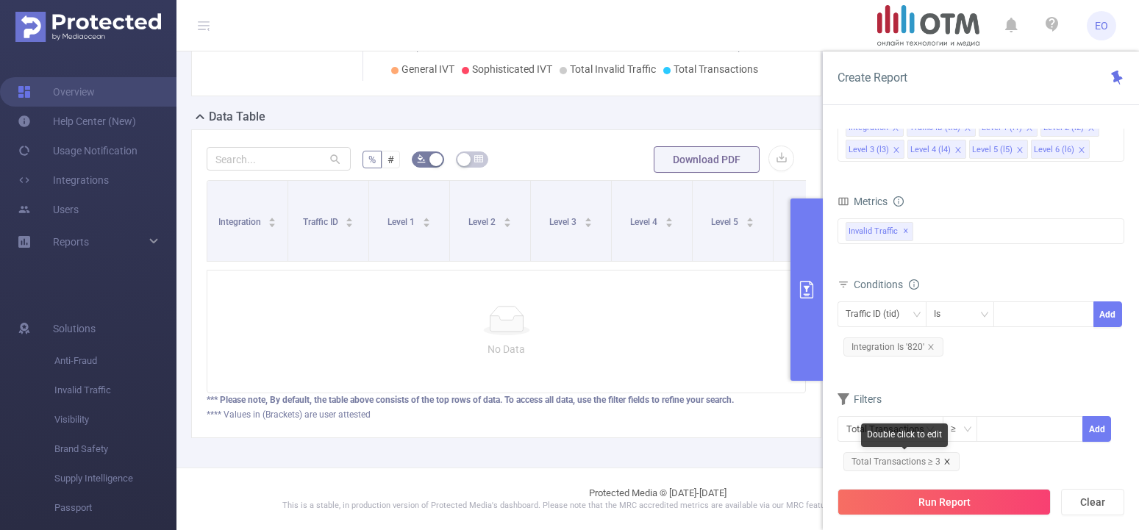
click at [947, 461] on icon "icon: close" at bounding box center [947, 461] width 5 height 5
click at [703, 418] on div "**** Values in (Brackets) are user attested" at bounding box center [507, 414] width 600 height 13
click at [719, 370] on div "No Data" at bounding box center [507, 332] width 600 height 124
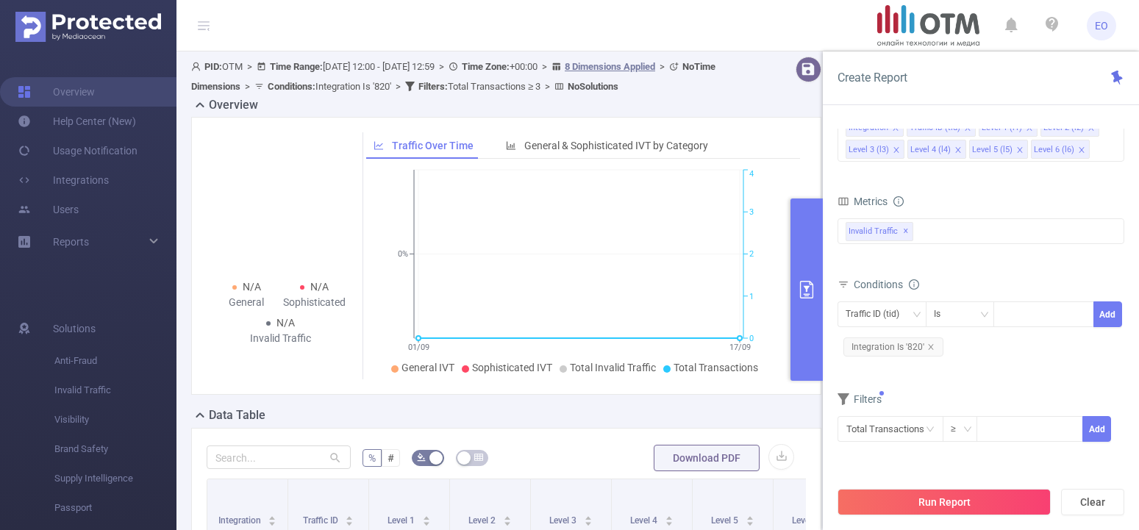
scroll to position [0, 0]
click at [941, 227] on div "Invalid Traffic ✕" at bounding box center [981, 231] width 287 height 26
click at [983, 201] on div "Metrics" at bounding box center [981, 203] width 287 height 24
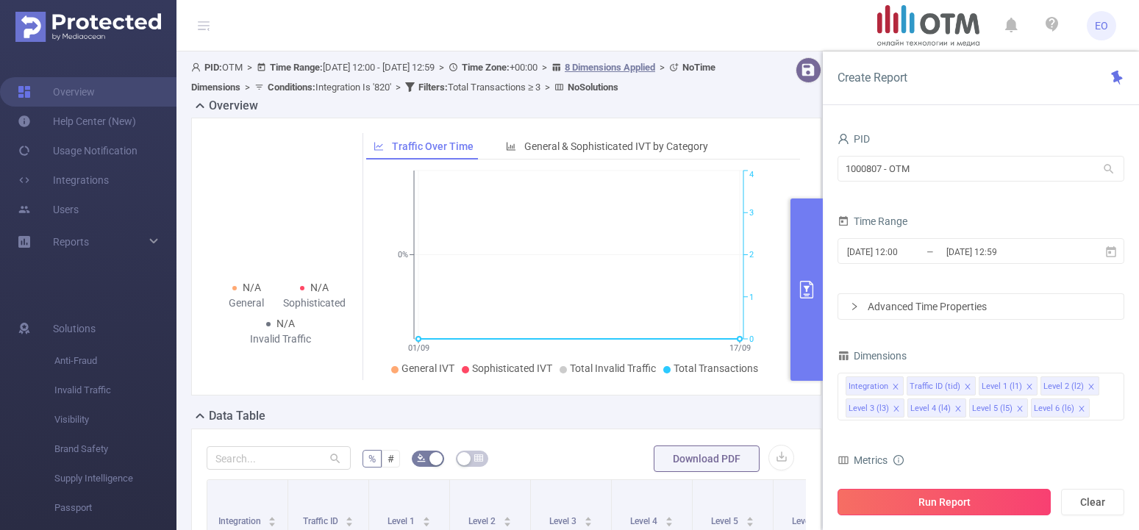
click at [975, 508] on button "Run Report" at bounding box center [944, 502] width 213 height 26
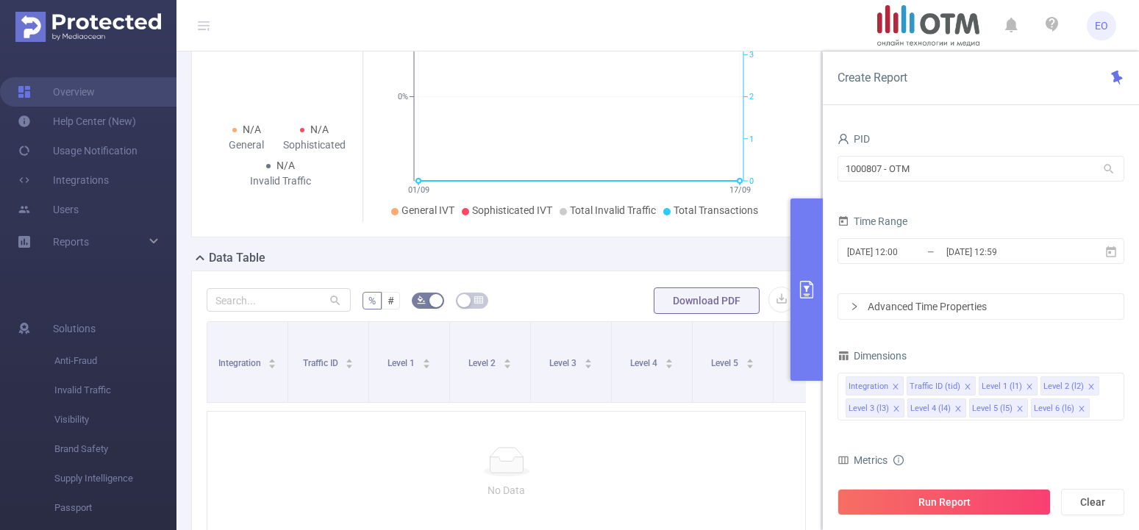
scroll to position [225, 0]
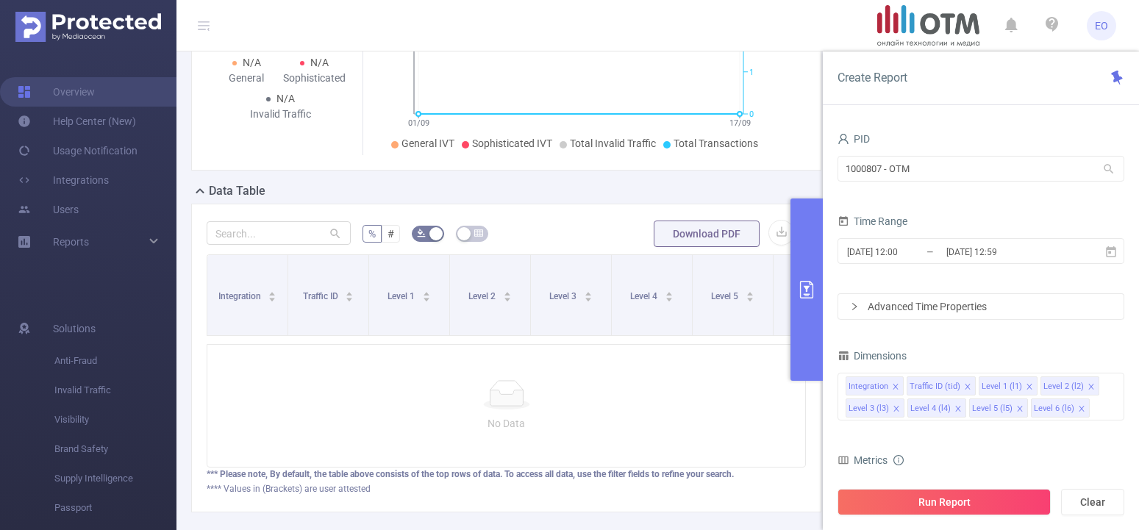
click at [611, 403] on div at bounding box center [506, 394] width 575 height 29
click at [1102, 502] on button "Clear" at bounding box center [1093, 502] width 63 height 26
type input "[DATE] 12:00"
click at [804, 290] on icon "primary" at bounding box center [807, 290] width 18 height 18
click at [811, 286] on icon "primary" at bounding box center [807, 290] width 18 height 18
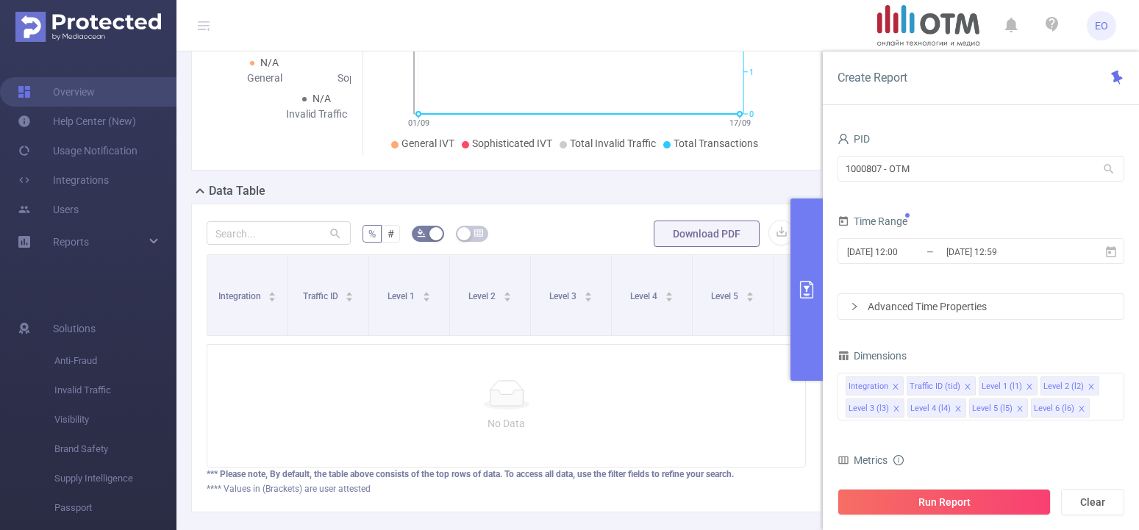
click at [658, 402] on div at bounding box center [506, 394] width 575 height 29
click at [811, 295] on icon "primary" at bounding box center [807, 290] width 18 height 18
click at [366, 410] on div at bounding box center [506, 394] width 575 height 29
click at [1086, 501] on button "Clear" at bounding box center [1093, 502] width 63 height 26
click at [1117, 79] on icon at bounding box center [1117, 78] width 11 height 14
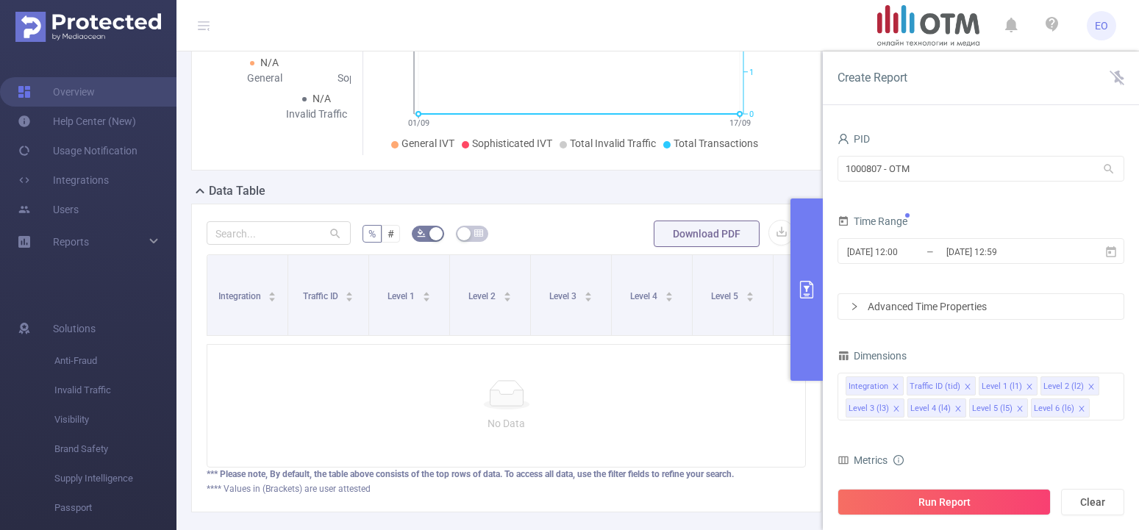
click at [810, 298] on icon "primary" at bounding box center [806, 290] width 13 height 18
drag, startPoint x: 809, startPoint y: 277, endPoint x: 911, endPoint y: 283, distance: 102.4
click at [911, 283] on div "Create Report PID 1000807 - OTM 1000807 - OTM Time Range [DATE] 12:00 _ [DATE] …" at bounding box center [981, 290] width 316 height 479
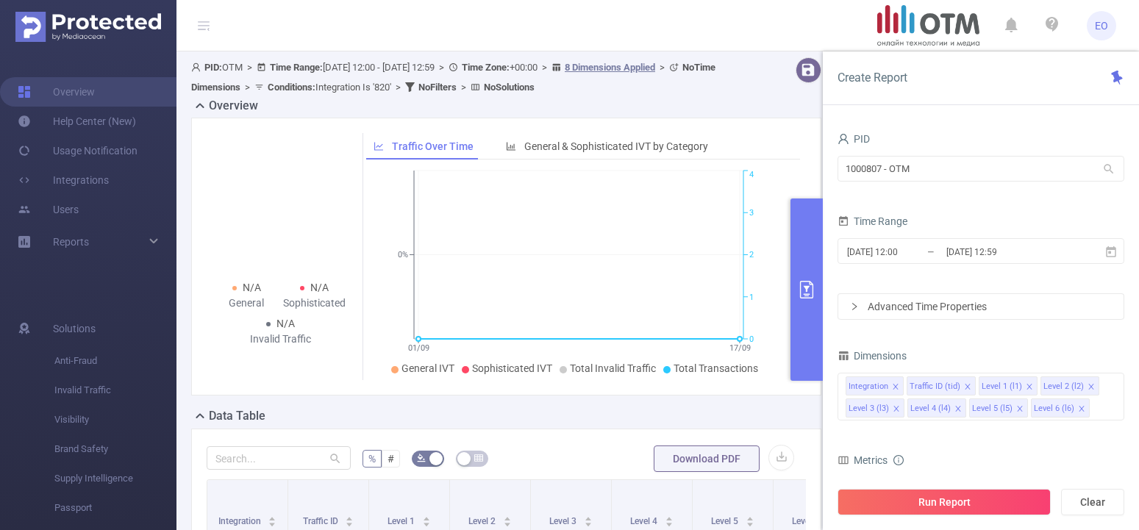
scroll to position [113, 0]
